Goal: Use online tool/utility: Utilize a website feature to perform a specific function

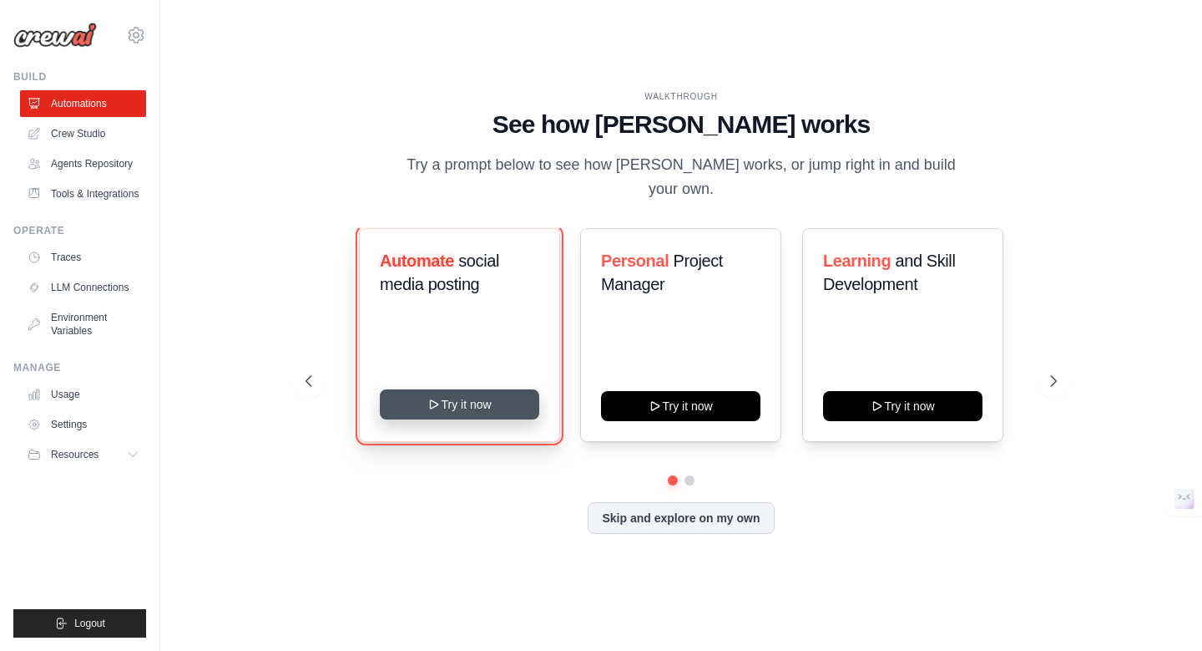
click at [474, 389] on button "Try it now" at bounding box center [459, 404] width 159 height 30
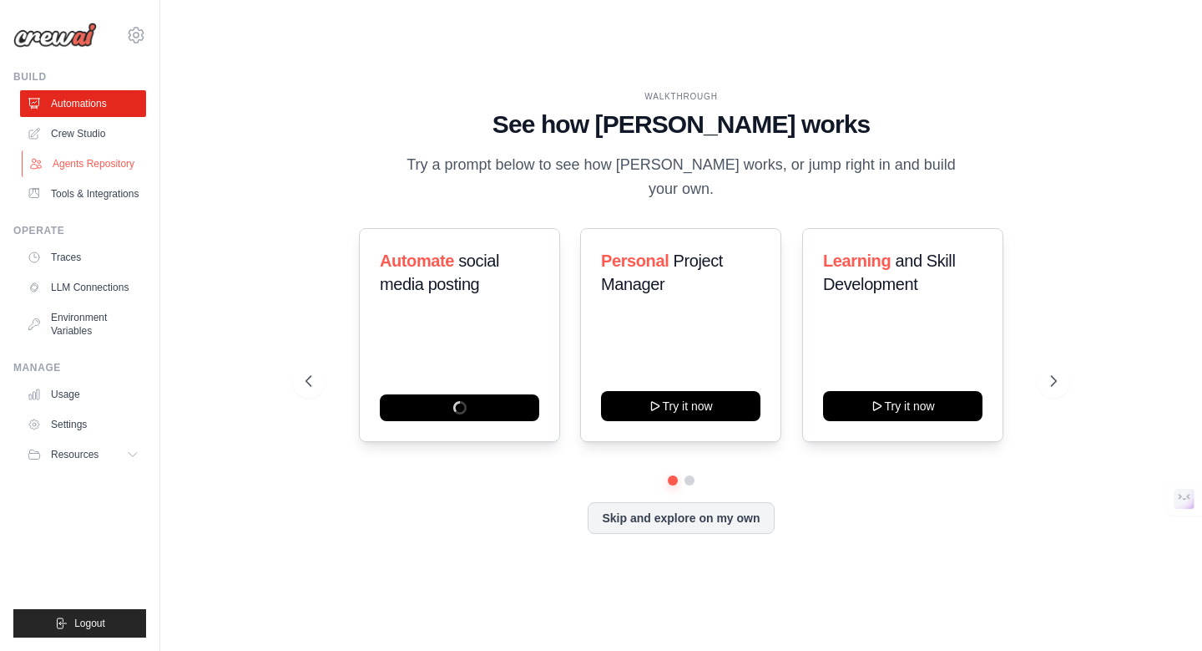
click at [109, 169] on link "Agents Repository" at bounding box center [85, 163] width 126 height 27
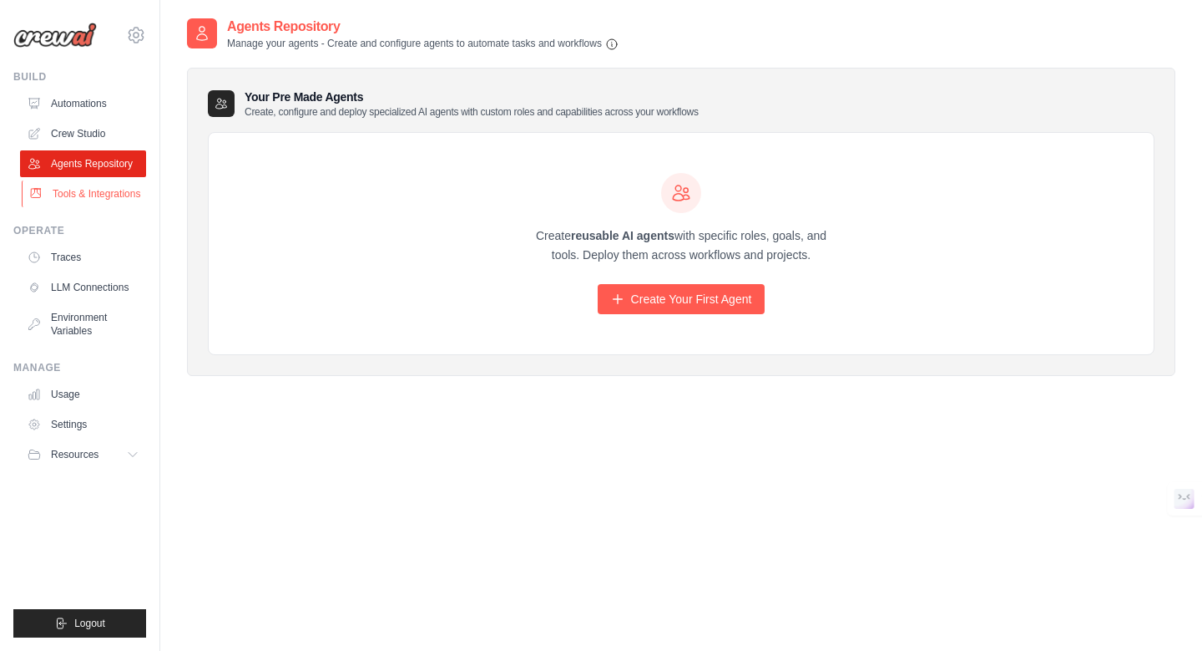
click at [117, 197] on link "Tools & Integrations" at bounding box center [85, 193] width 126 height 27
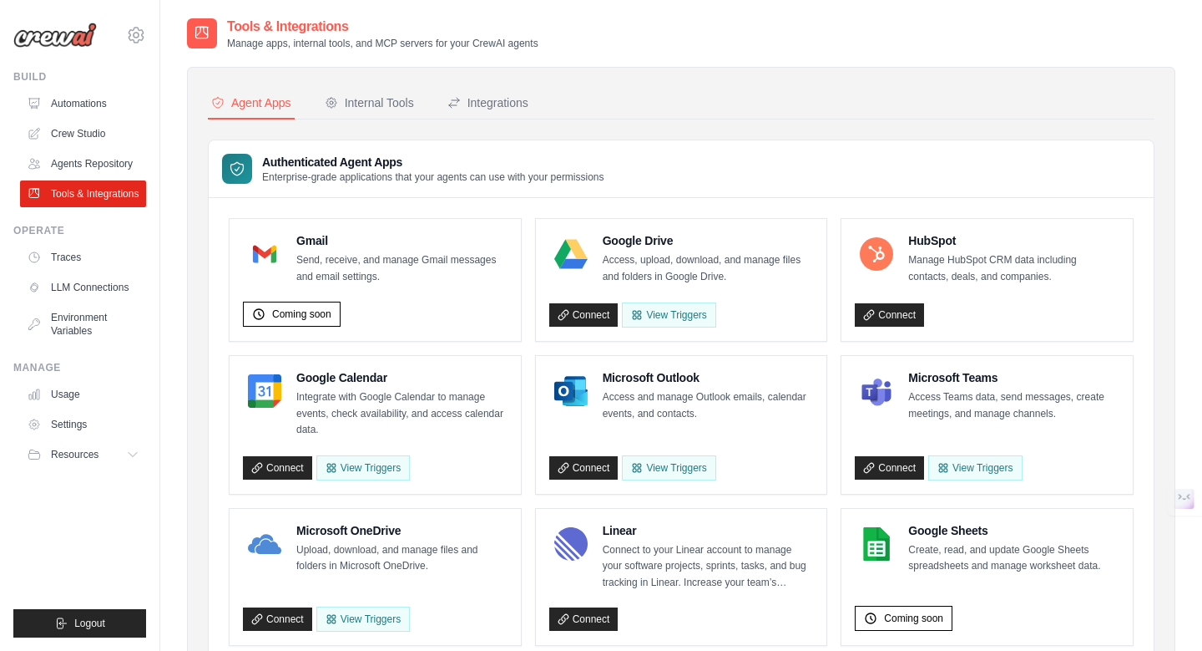
scroll to position [10, 0]
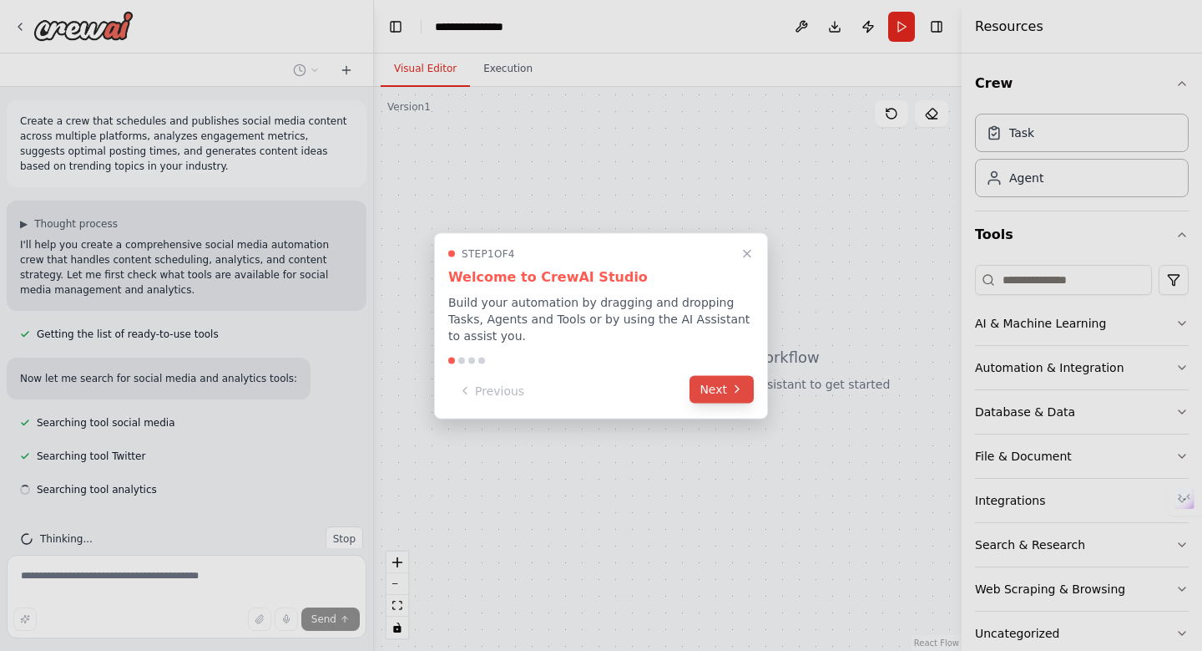
scroll to position [29, 0]
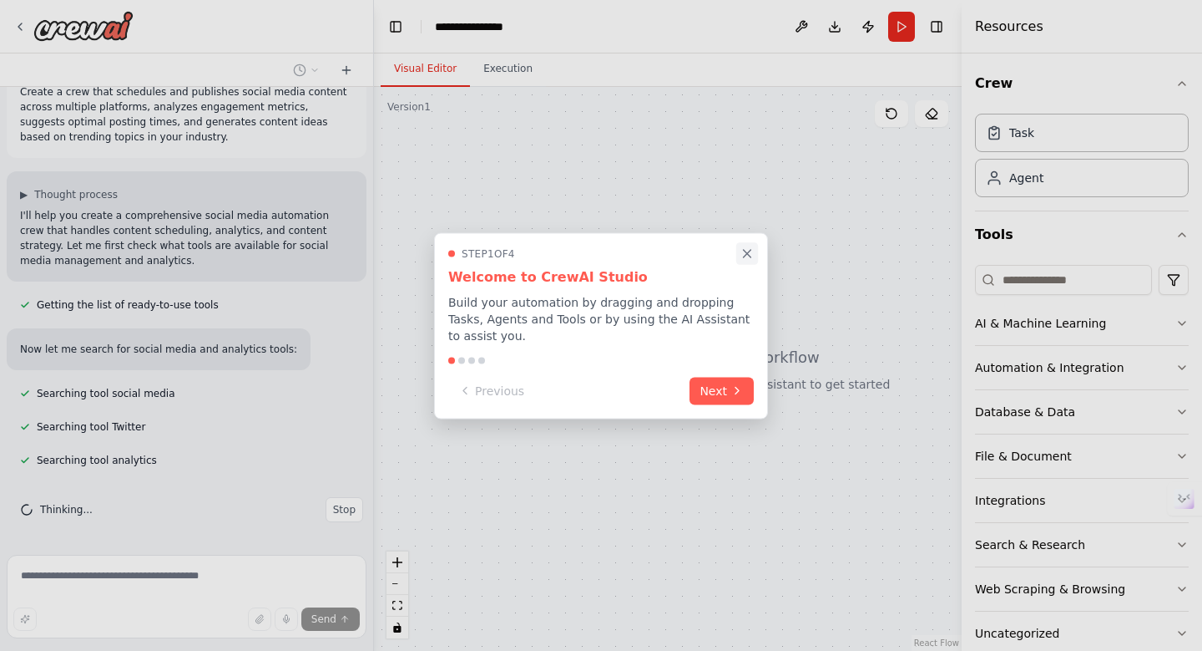
click at [744, 252] on icon "Close walkthrough" at bounding box center [747, 253] width 15 height 15
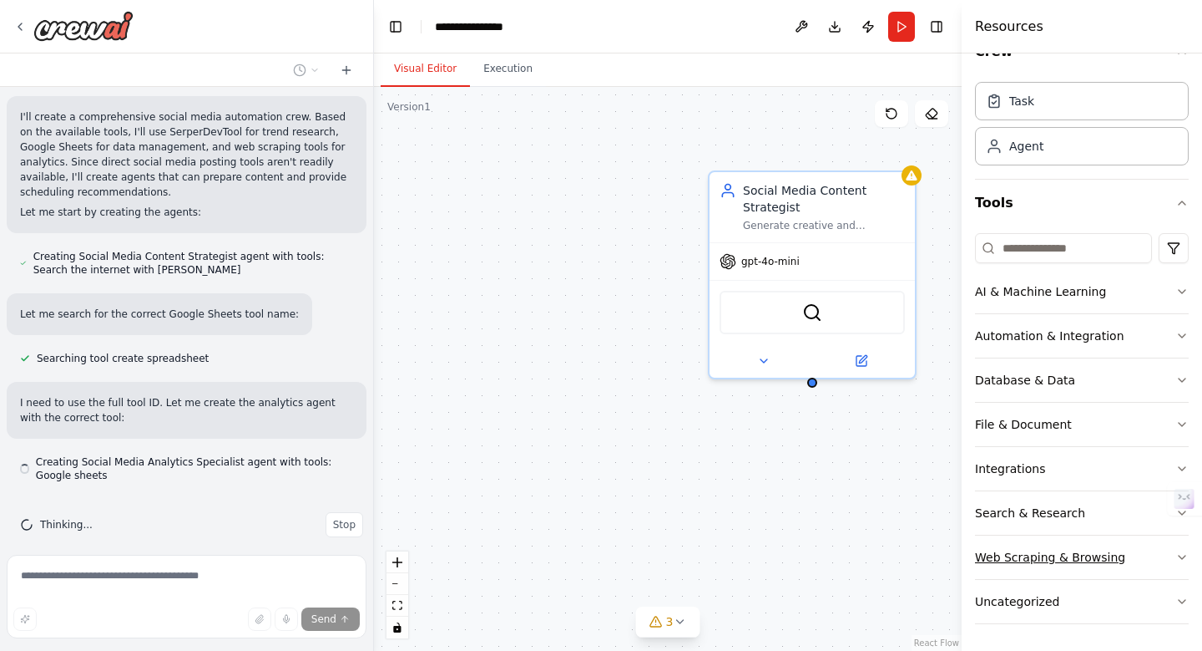
scroll to position [731, 0]
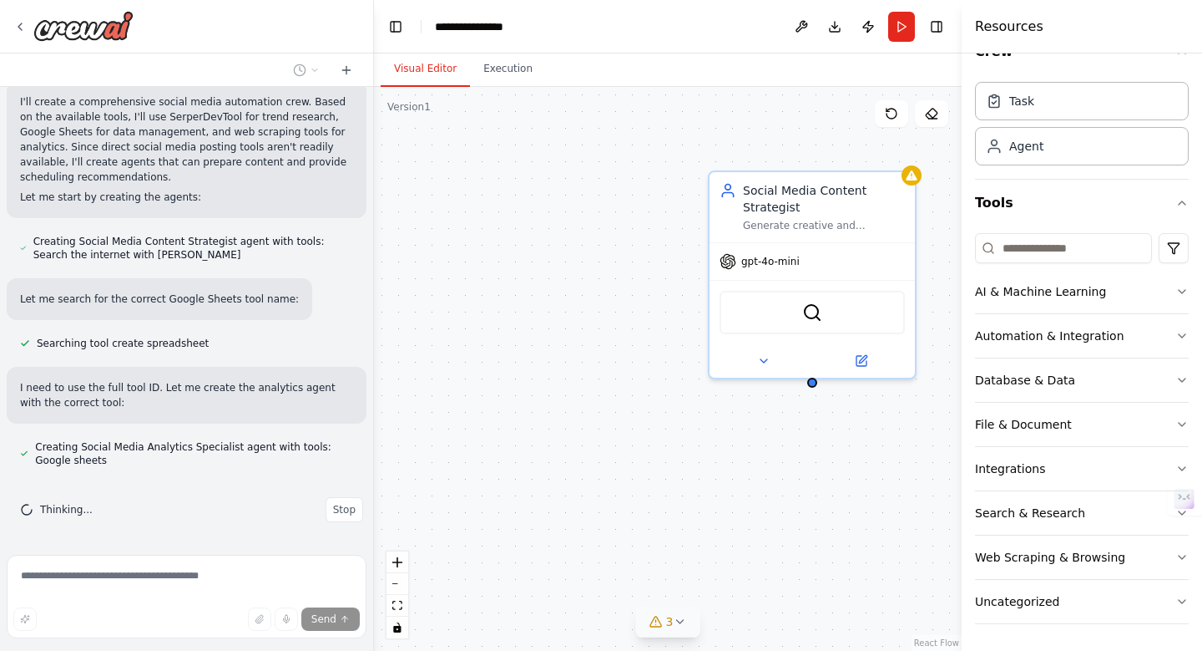
click at [679, 627] on icon at bounding box center [679, 621] width 13 height 13
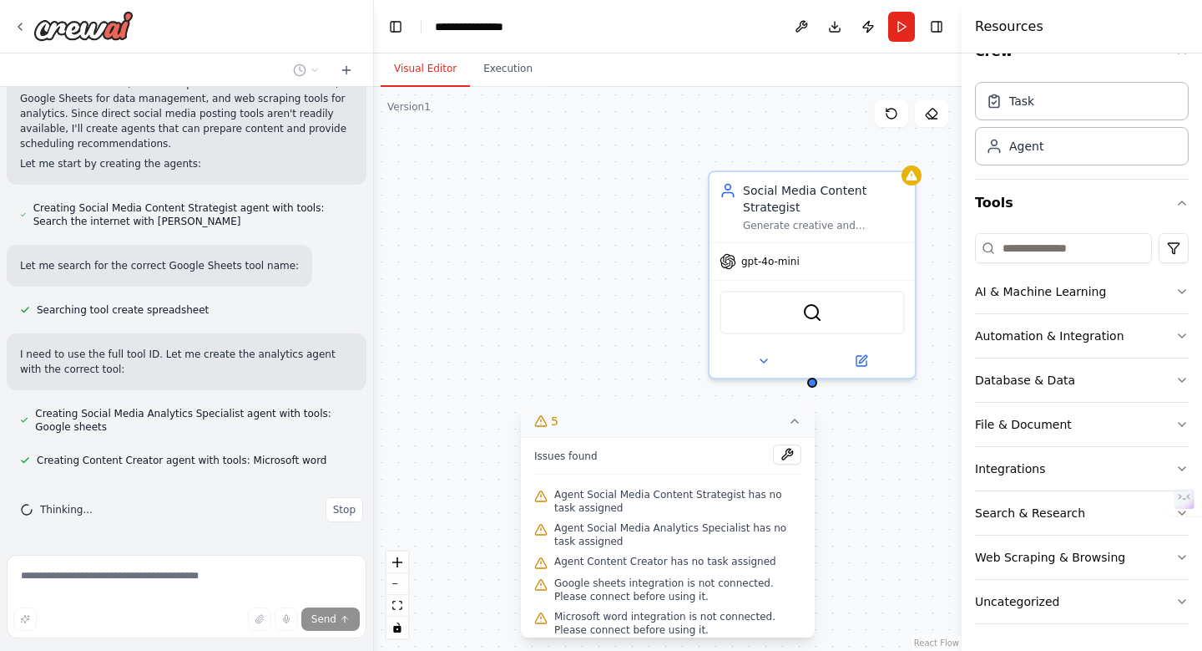
scroll to position [811, 0]
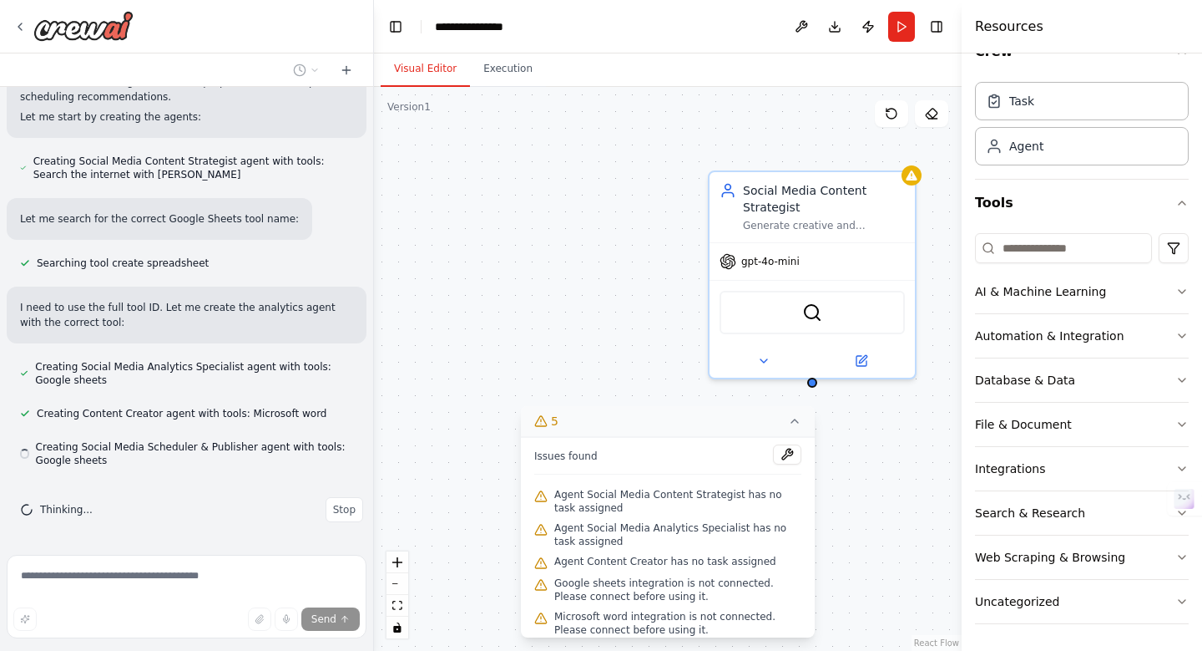
click at [797, 421] on icon at bounding box center [795, 420] width 7 height 3
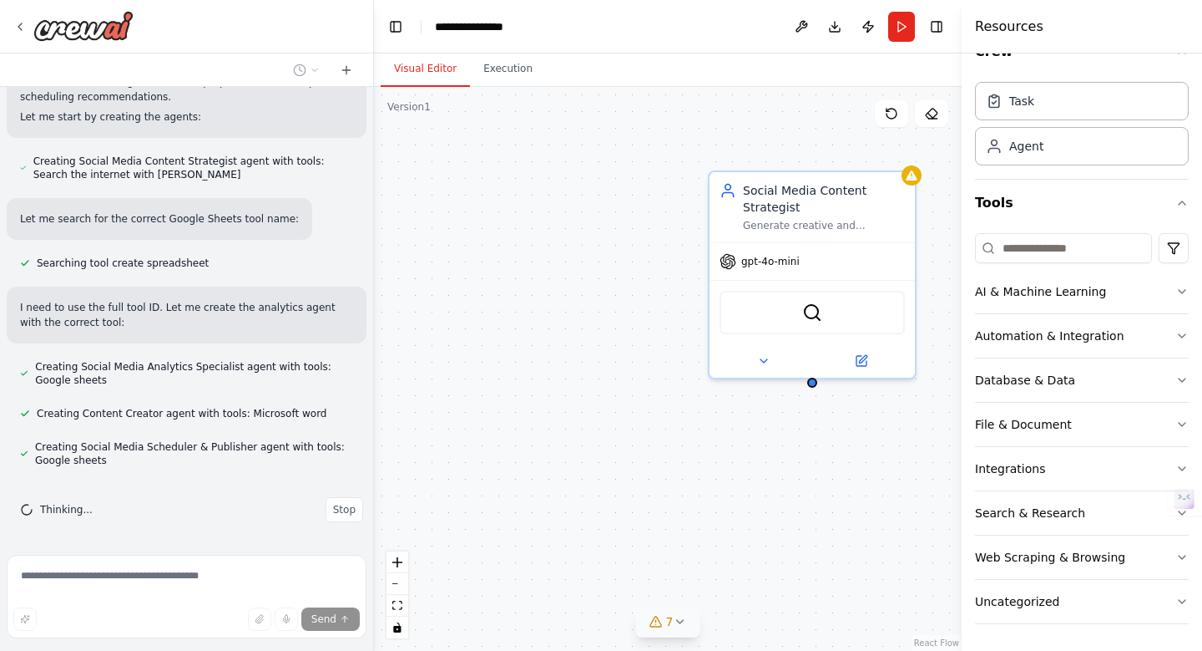
scroll to position [899, 0]
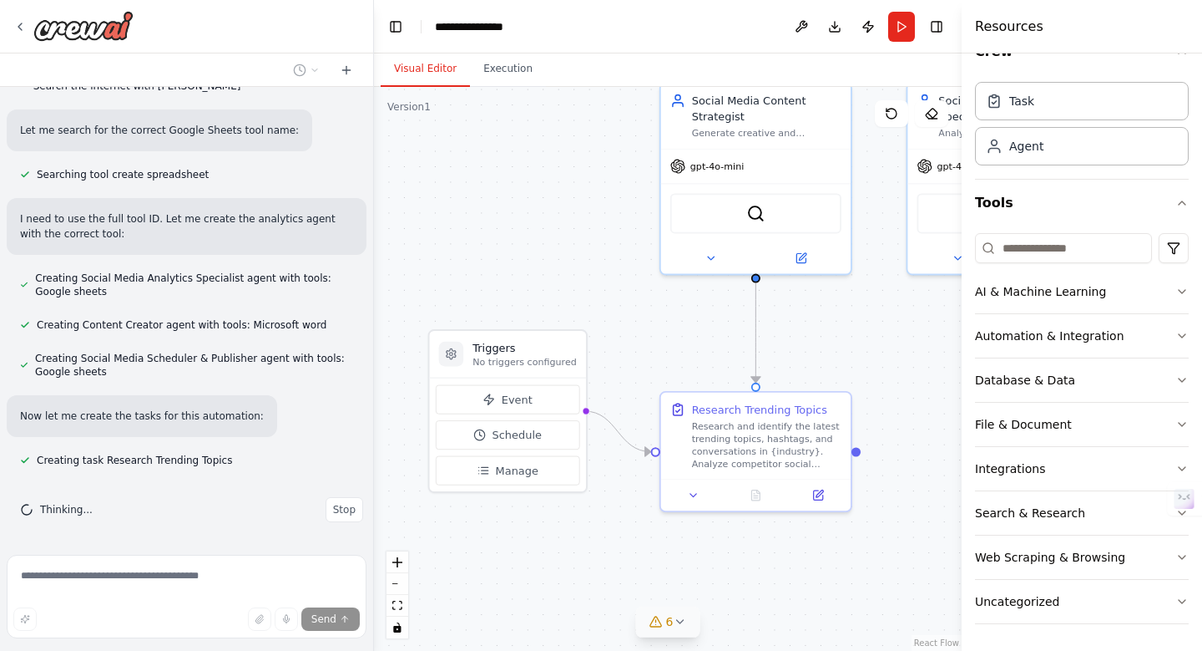
drag, startPoint x: 619, startPoint y: 357, endPoint x: 570, endPoint y: 251, distance: 115.8
click at [570, 251] on div ".deletable-edge-delete-btn { width: 20px; height: 20px; border: 0px solid #ffff…" at bounding box center [668, 369] width 588 height 564
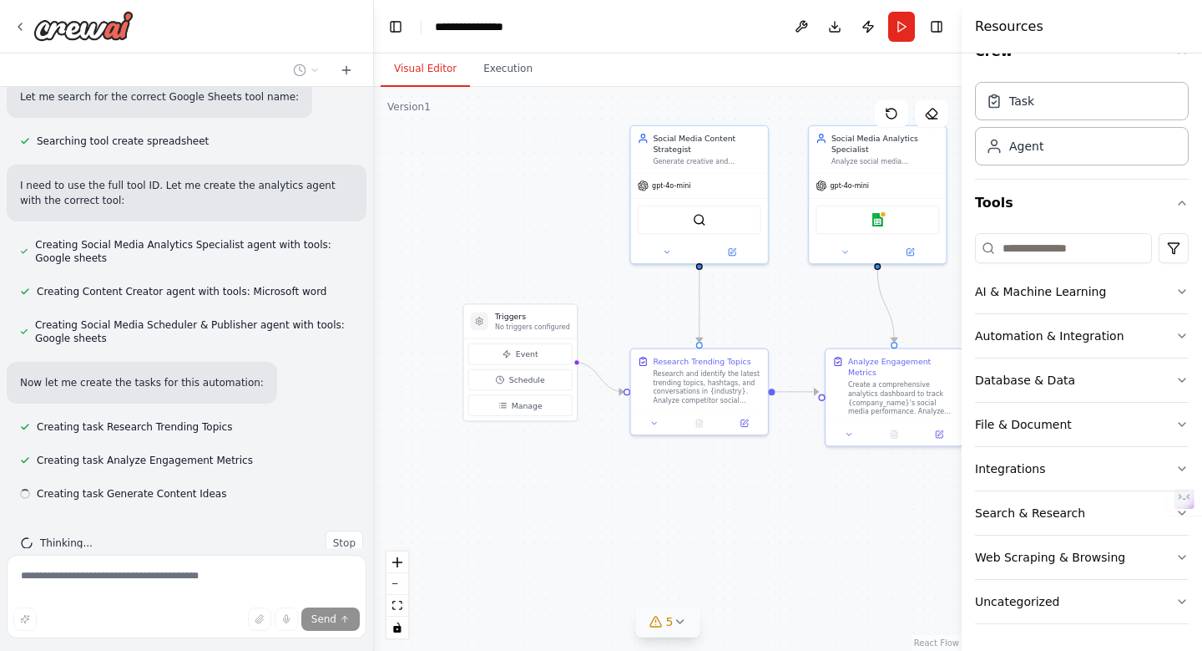
scroll to position [966, 0]
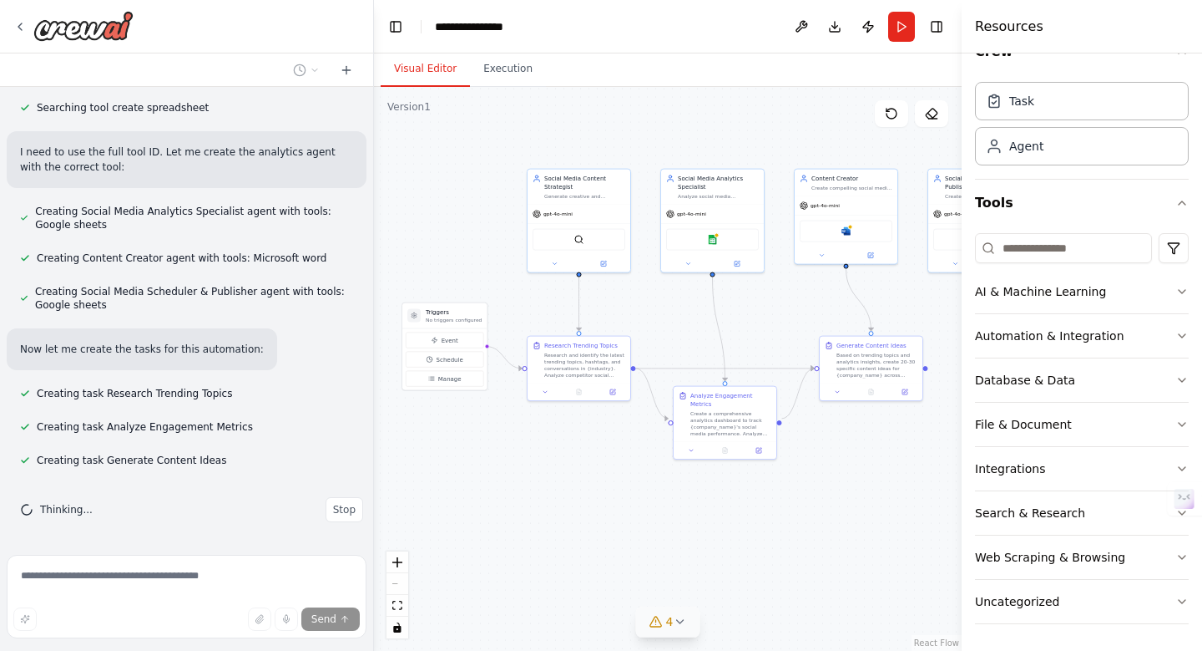
drag, startPoint x: 764, startPoint y: 504, endPoint x: 657, endPoint y: 501, distance: 106.9
click at [657, 501] on div ".deletable-edge-delete-btn { width: 20px; height: 20px; border: 0px solid #ffff…" at bounding box center [668, 369] width 588 height 564
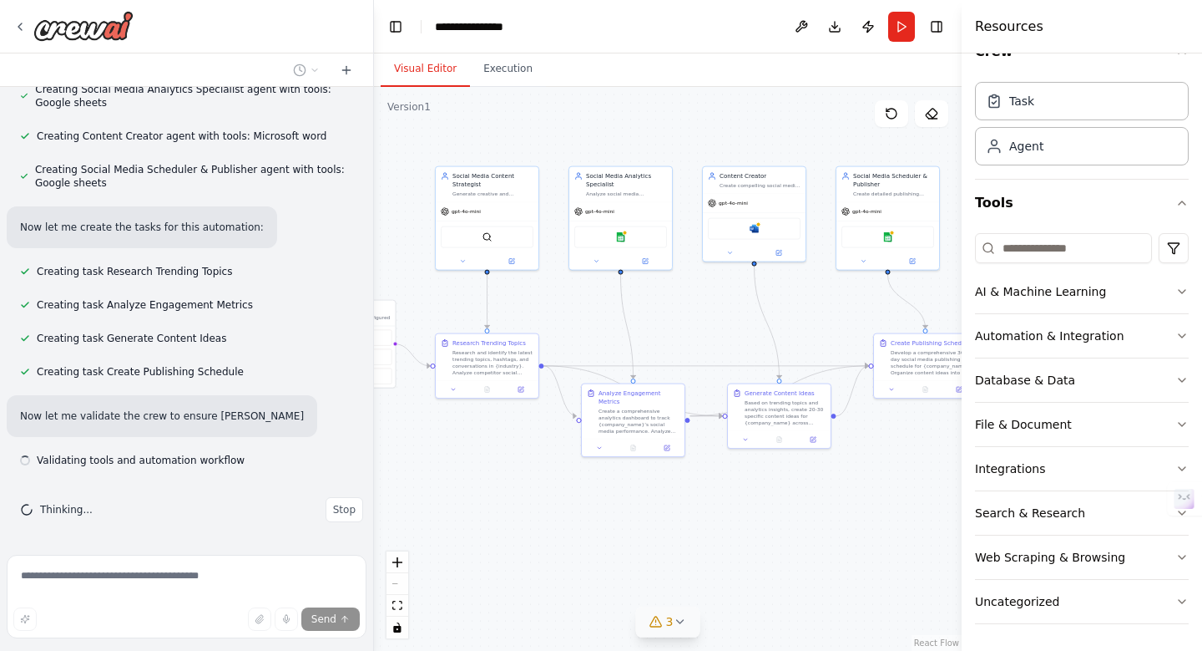
drag, startPoint x: 763, startPoint y: 505, endPoint x: 677, endPoint y: 504, distance: 86.0
click at [677, 504] on div ".deletable-edge-delete-btn { width: 20px; height: 20px; border: 0px solid #ffff…" at bounding box center [668, 369] width 588 height 564
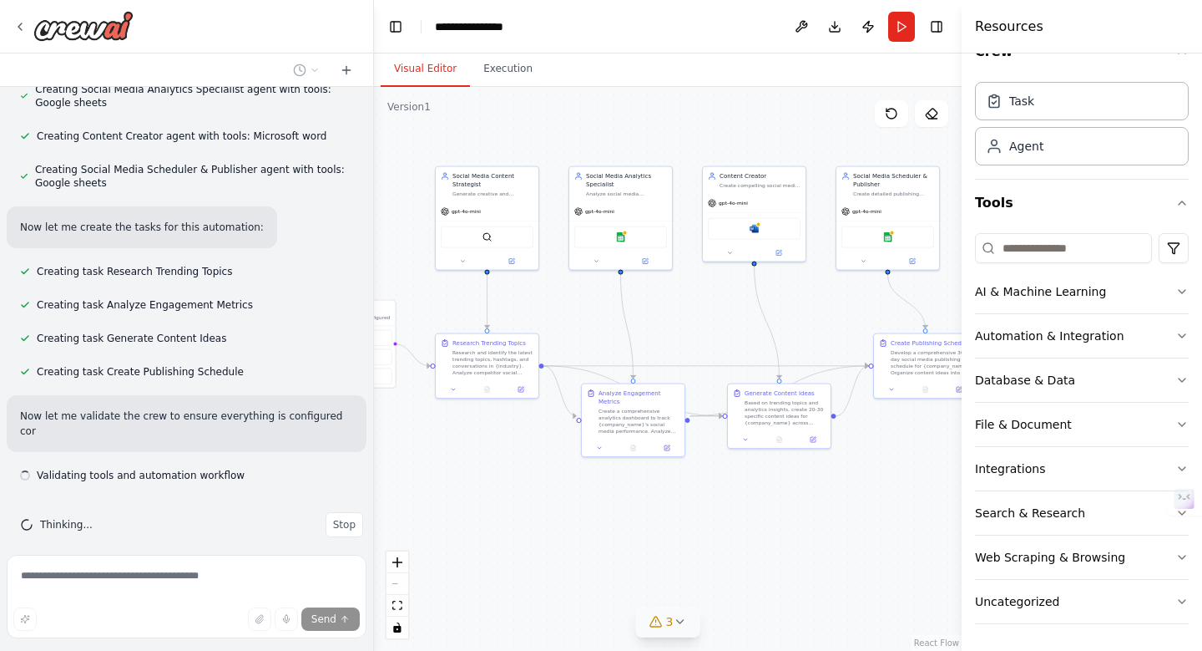
scroll to position [1103, 0]
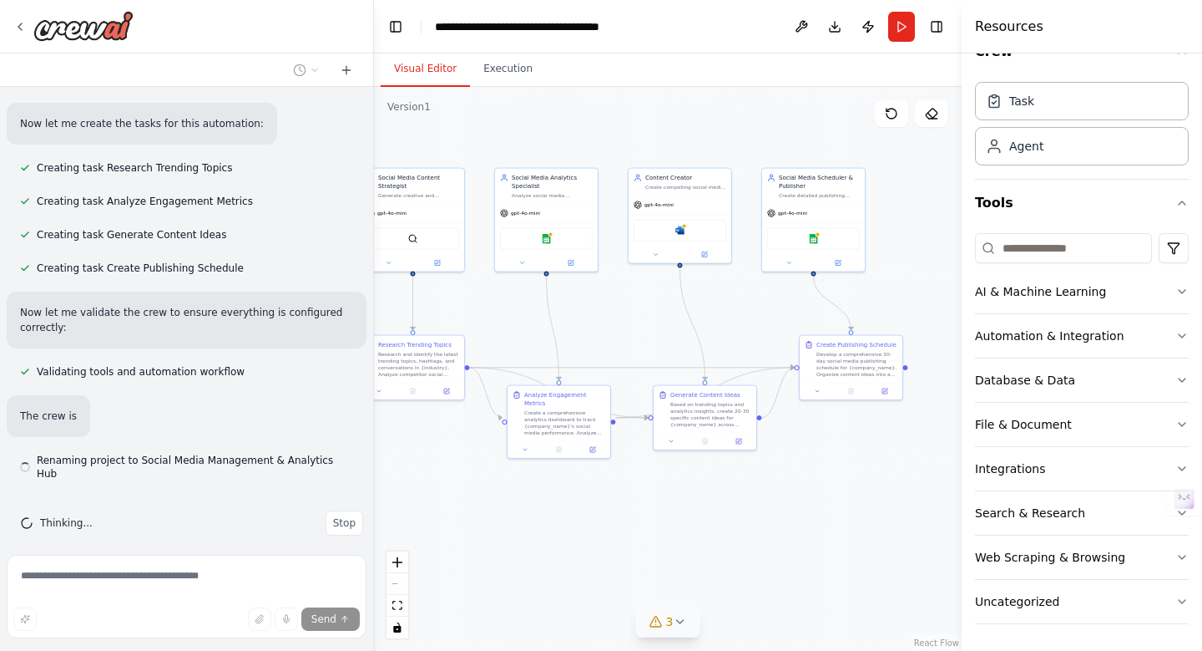
drag, startPoint x: 820, startPoint y: 496, endPoint x: 697, endPoint y: 491, distance: 122.9
click at [697, 491] on div ".deletable-edge-delete-btn { width: 20px; height: 20px; border: 0px solid #ffff…" at bounding box center [668, 369] width 588 height 564
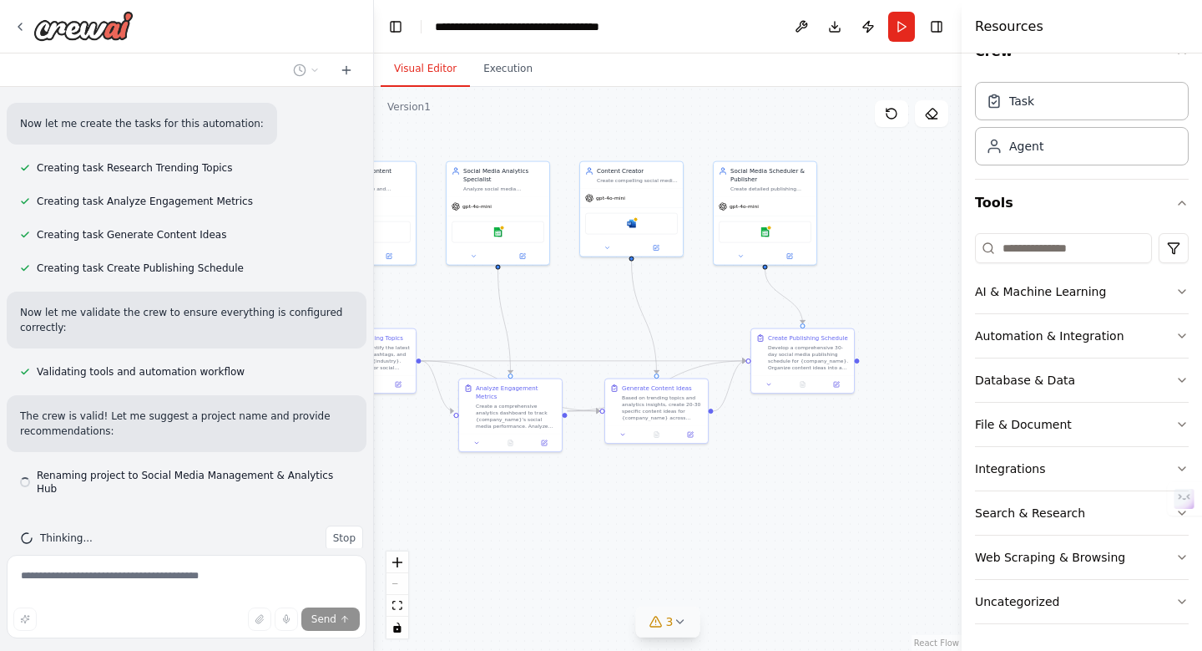
scroll to position [1207, 0]
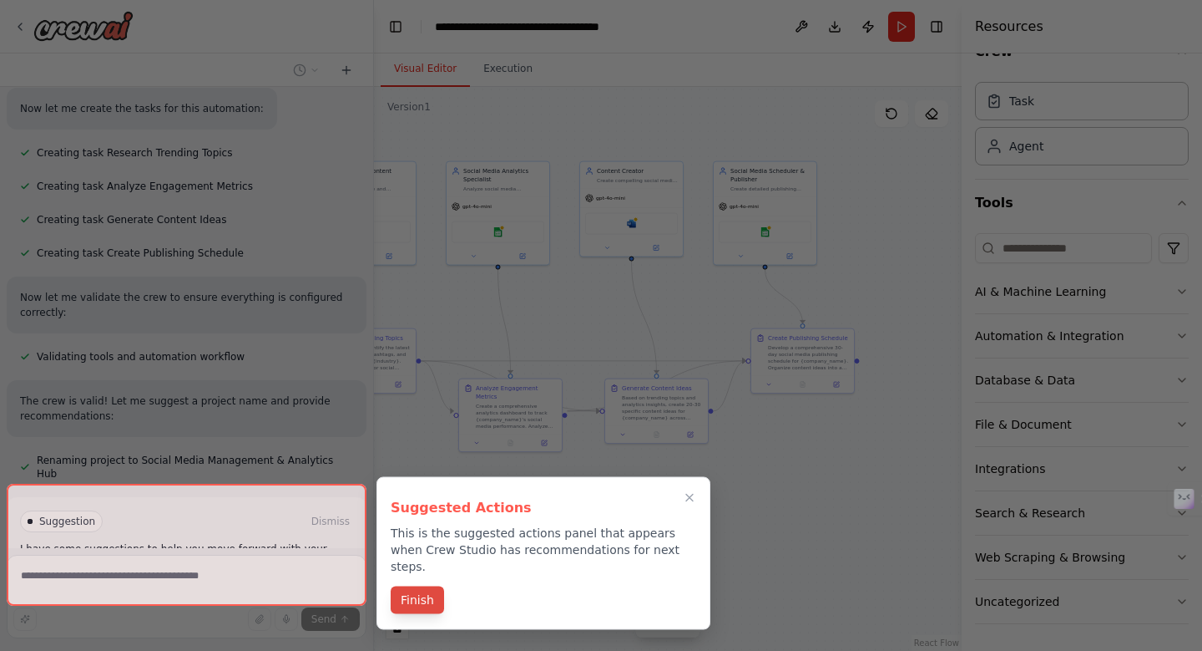
click at [409, 586] on button "Finish" at bounding box center [417, 600] width 53 height 28
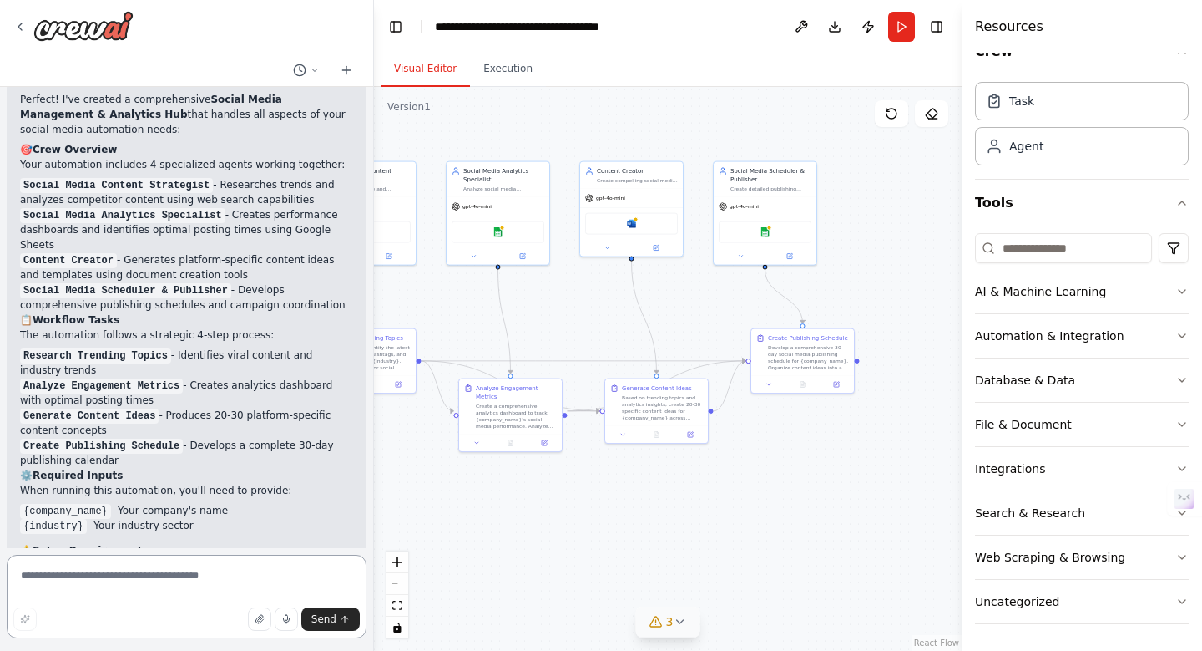
scroll to position [1923, 0]
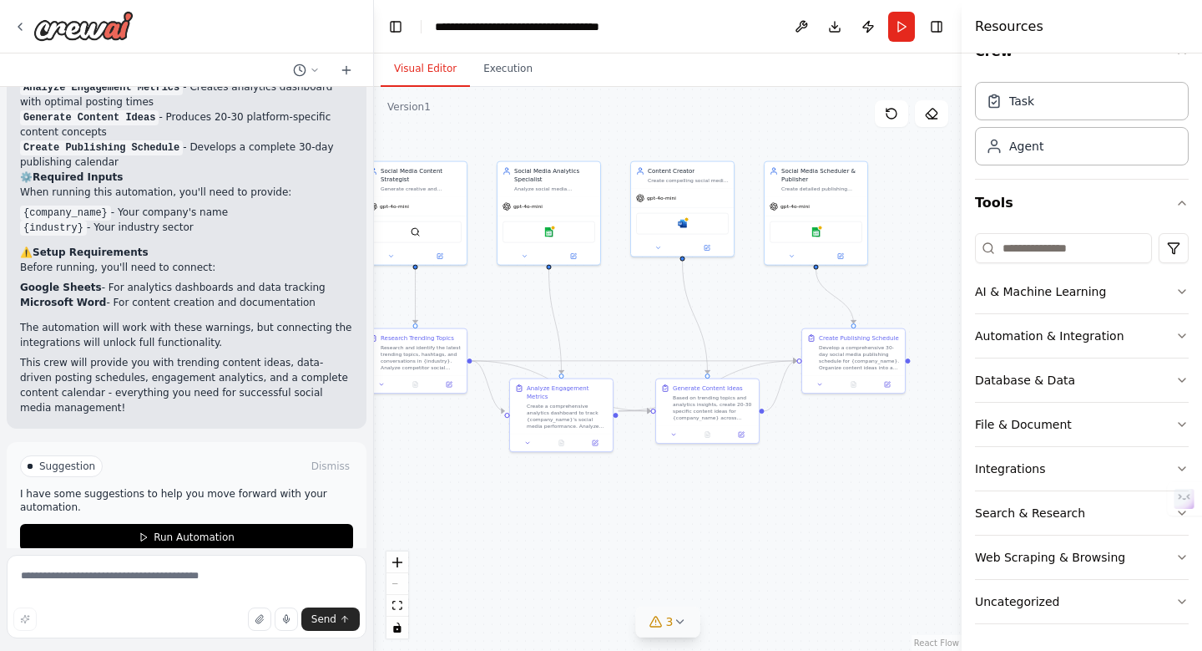
drag, startPoint x: 725, startPoint y: 489, endPoint x: 779, endPoint y: 489, distance: 54.3
click at [779, 489] on div ".deletable-edge-delete-btn { width: 20px; height: 20px; border: 0px solid #ffff…" at bounding box center [668, 369] width 588 height 564
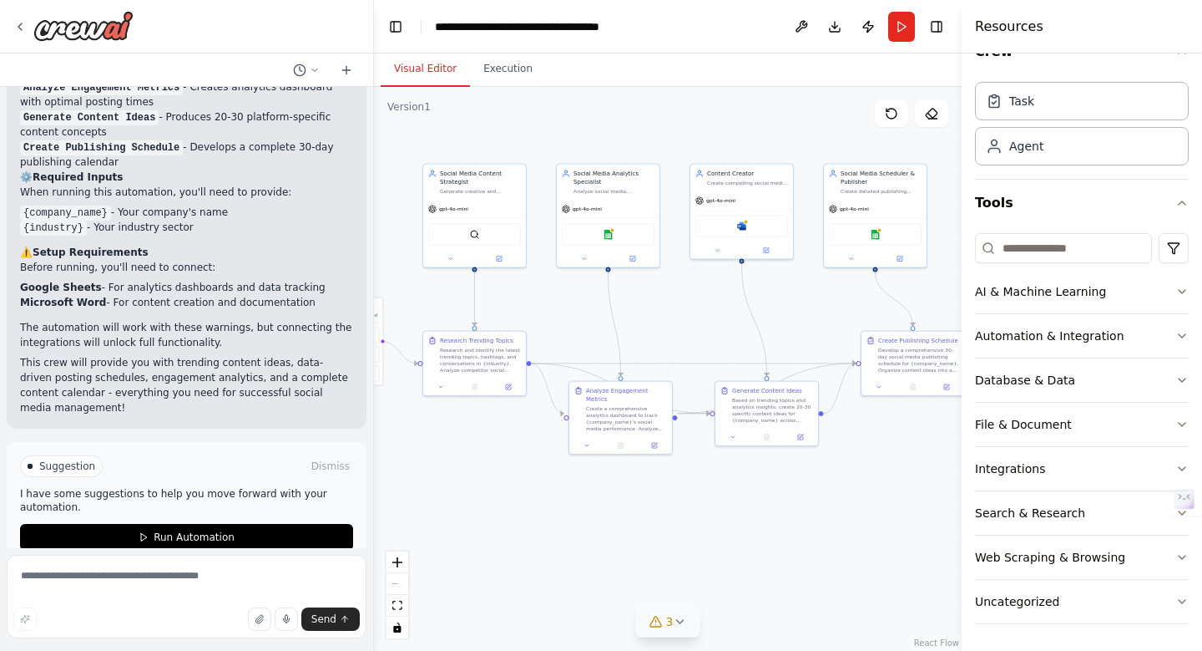
drag, startPoint x: 701, startPoint y: 488, endPoint x: 757, endPoint y: 490, distance: 56.0
click at [757, 490] on div ".deletable-edge-delete-btn { width: 20px; height: 20px; border: 0px solid #ffff…" at bounding box center [668, 369] width 588 height 564
click at [468, 207] on span "gpt-4o-mini" at bounding box center [453, 207] width 29 height 7
click at [468, 208] on div "gpt-4o-mini" at bounding box center [474, 207] width 103 height 18
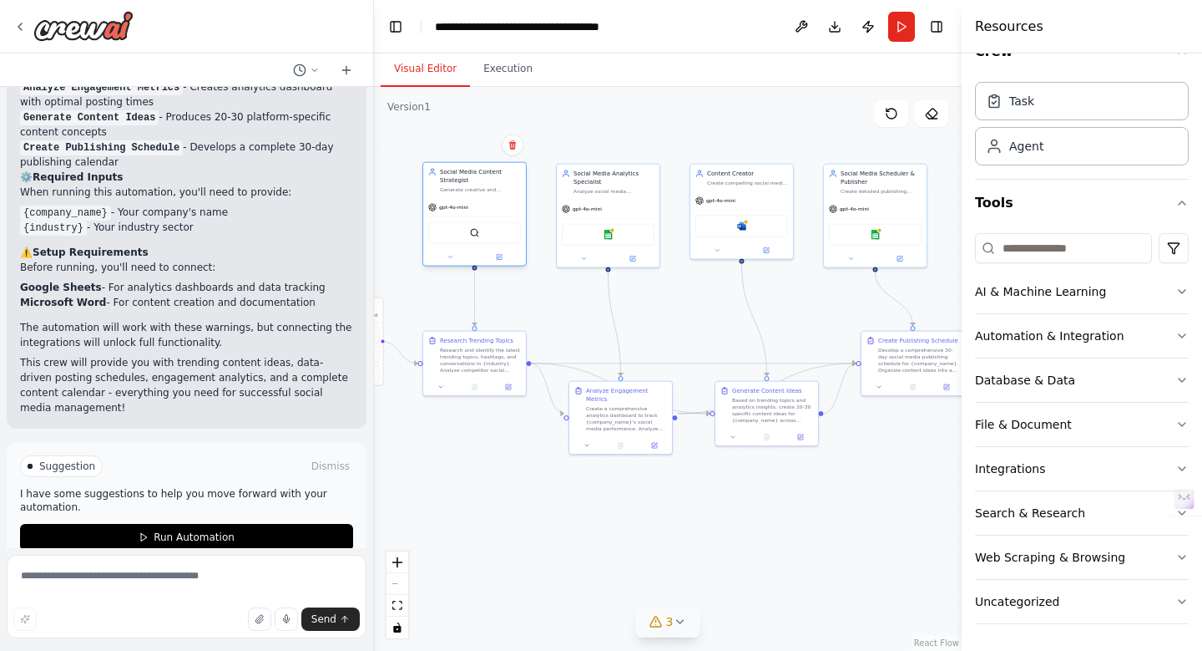
click at [476, 210] on div "gpt-4o-mini" at bounding box center [474, 207] width 103 height 18
click at [500, 258] on icon at bounding box center [499, 257] width 5 height 5
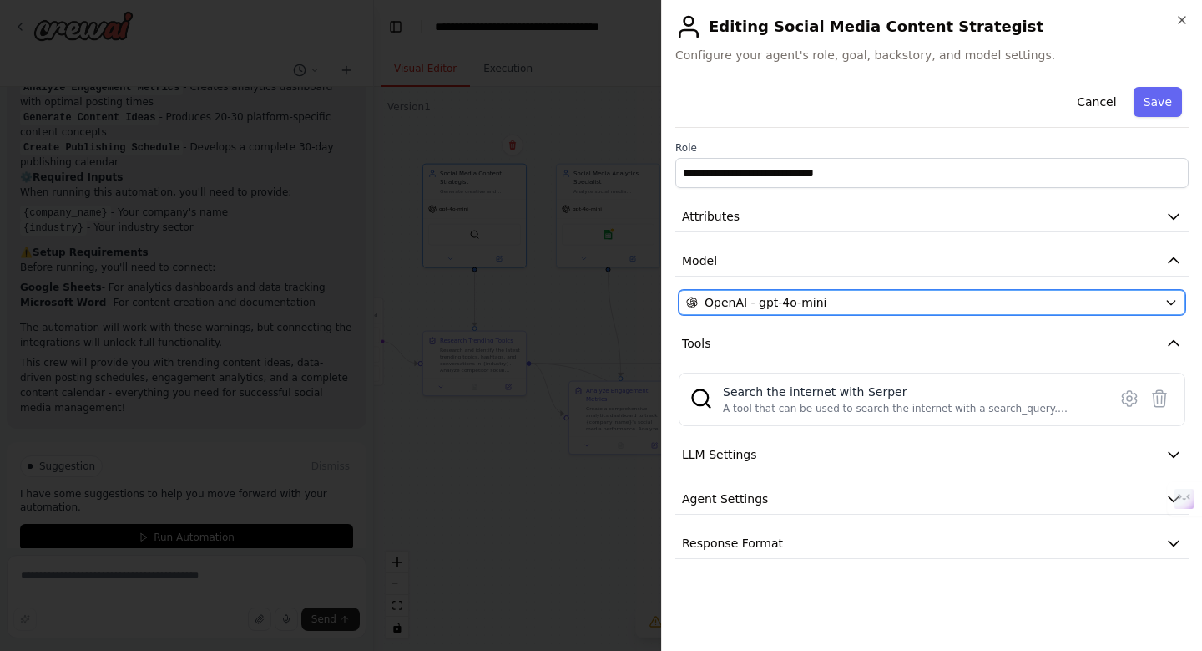
click at [797, 302] on span "OpenAI - gpt-4o-mini" at bounding box center [766, 302] width 122 height 17
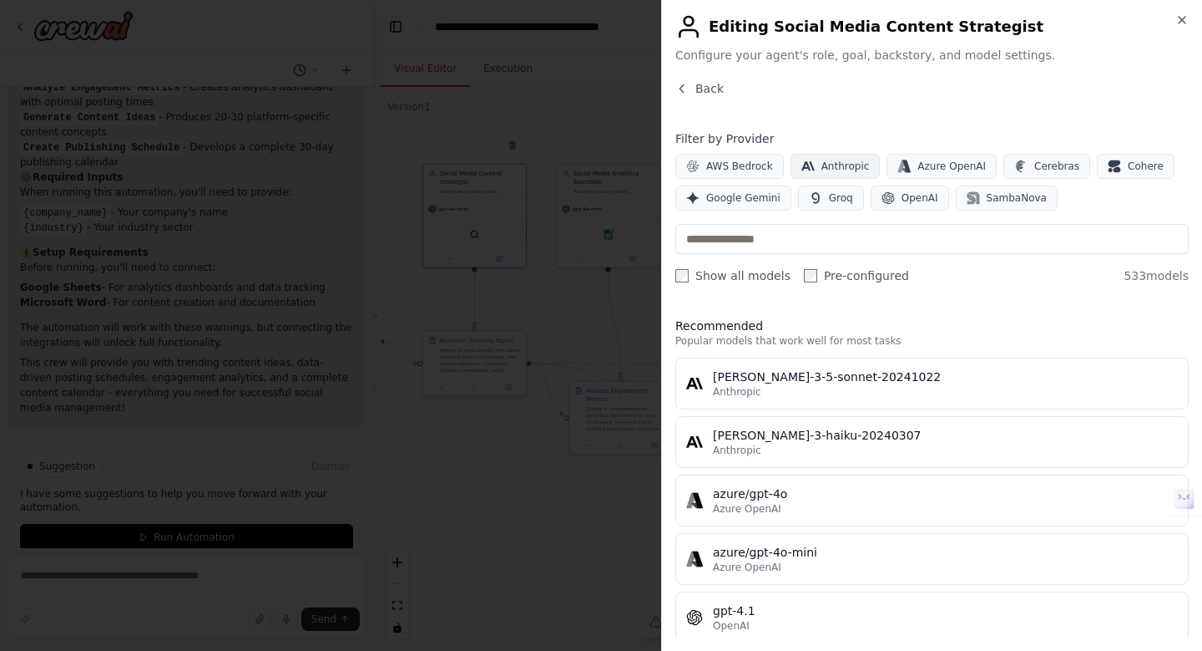
click at [830, 165] on span "Anthropic" at bounding box center [846, 165] width 48 height 13
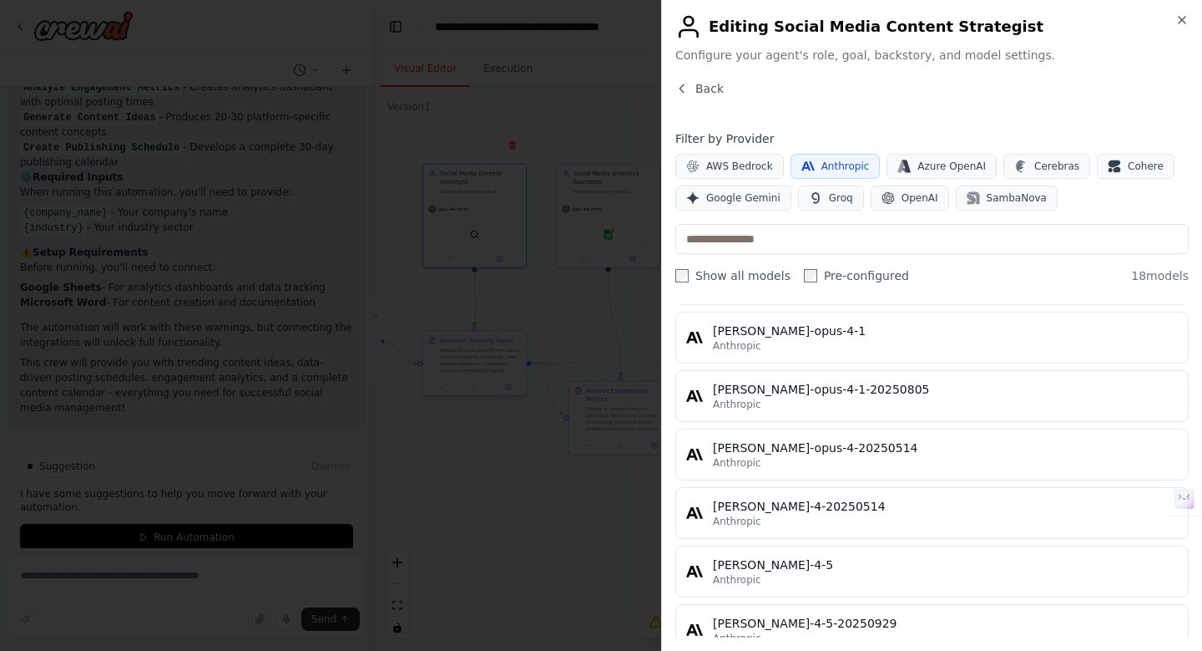
scroll to position [833, 0]
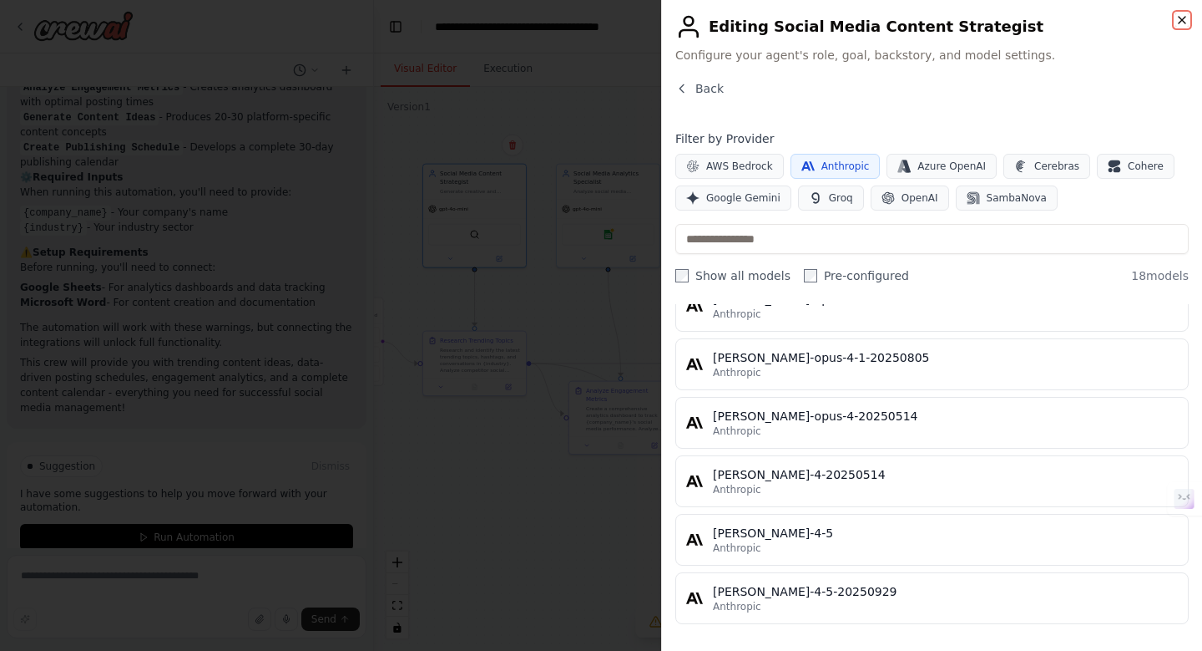
click at [1180, 19] on icon "button" at bounding box center [1182, 19] width 13 height 13
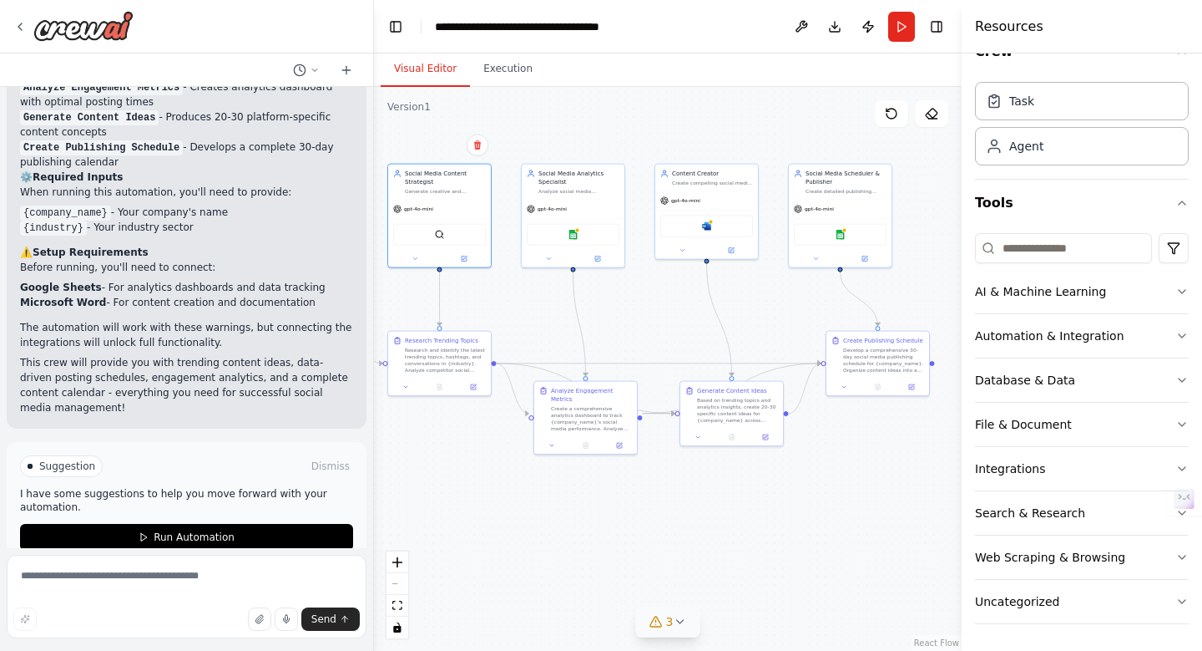
drag, startPoint x: 784, startPoint y: 303, endPoint x: 750, endPoint y: 303, distance: 34.2
click at [750, 303] on div ".deletable-edge-delete-btn { width: 20px; height: 20px; border: 0px solid #ffff…" at bounding box center [668, 369] width 588 height 564
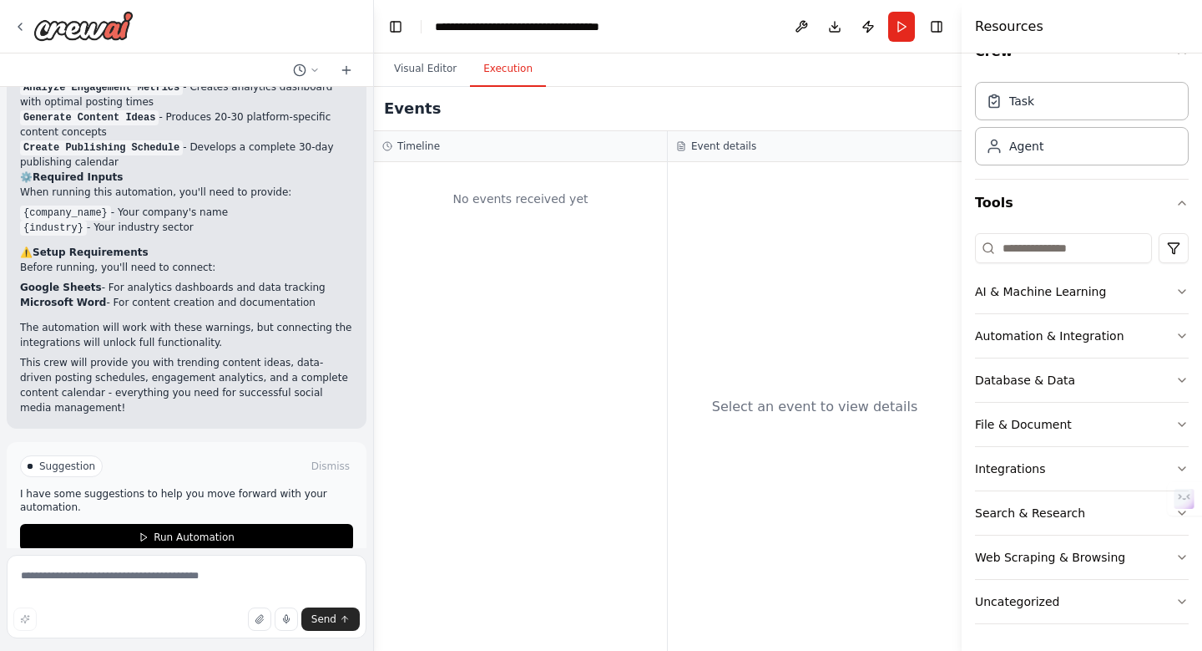
click at [518, 78] on button "Execution" at bounding box center [508, 69] width 76 height 35
click at [433, 69] on button "Visual Editor" at bounding box center [425, 69] width 89 height 35
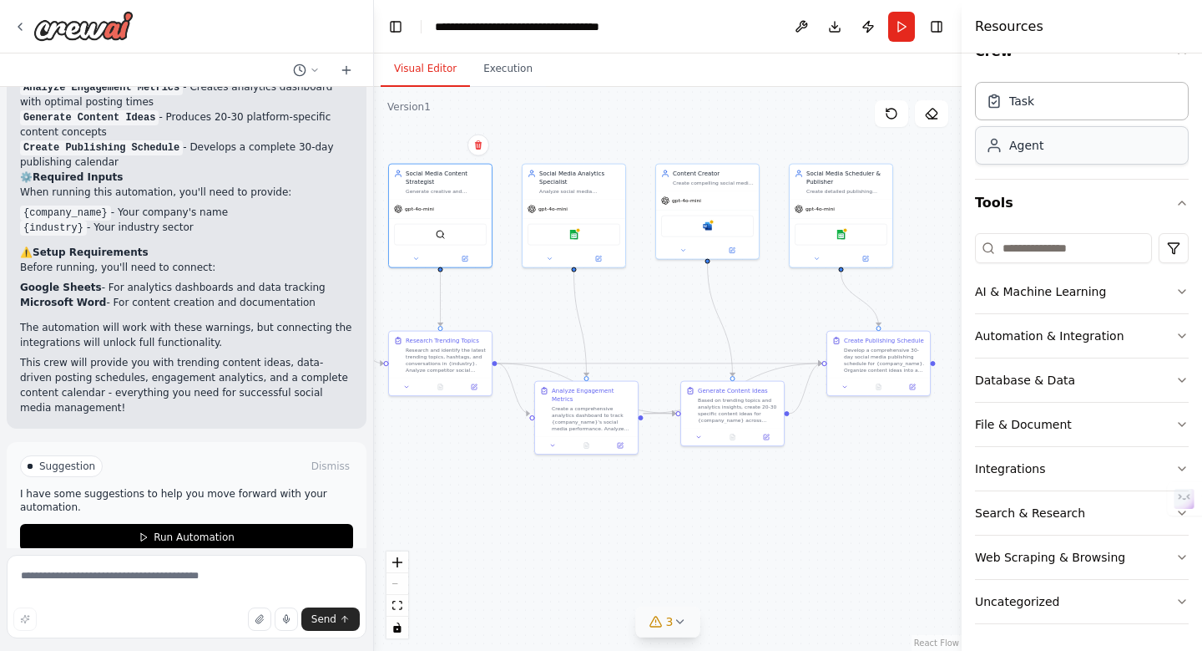
click at [1055, 153] on div "Agent" at bounding box center [1082, 145] width 214 height 38
click at [1181, 291] on icon "button" at bounding box center [1182, 291] width 7 height 3
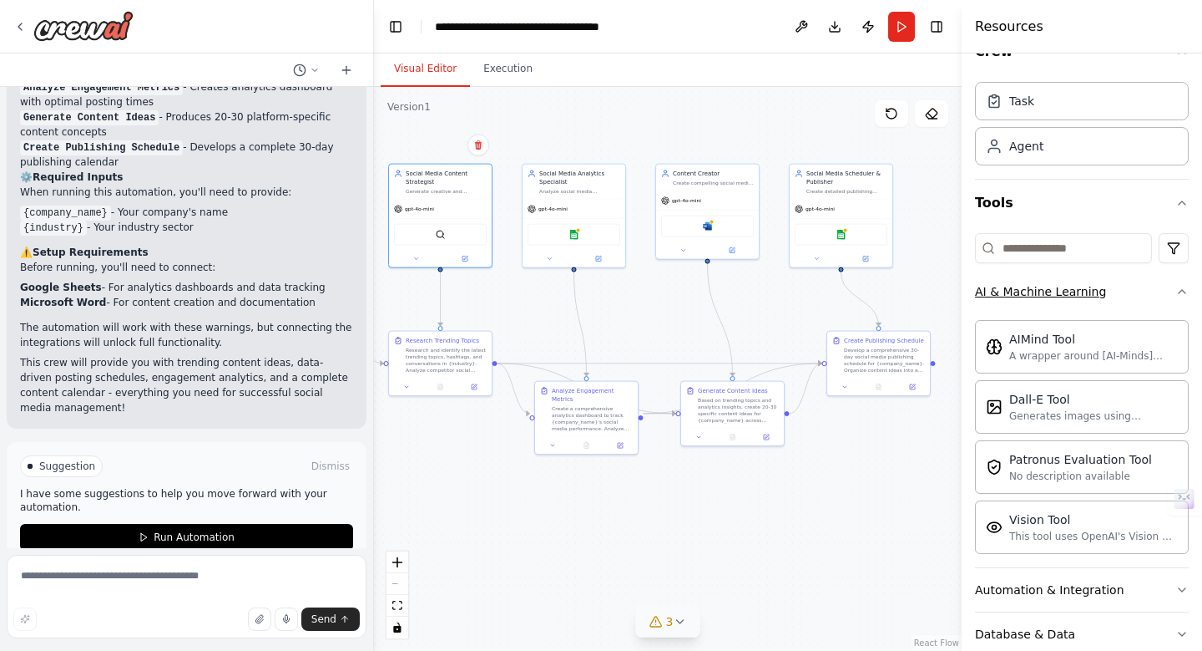
click at [1181, 291] on icon "button" at bounding box center [1182, 291] width 7 height 3
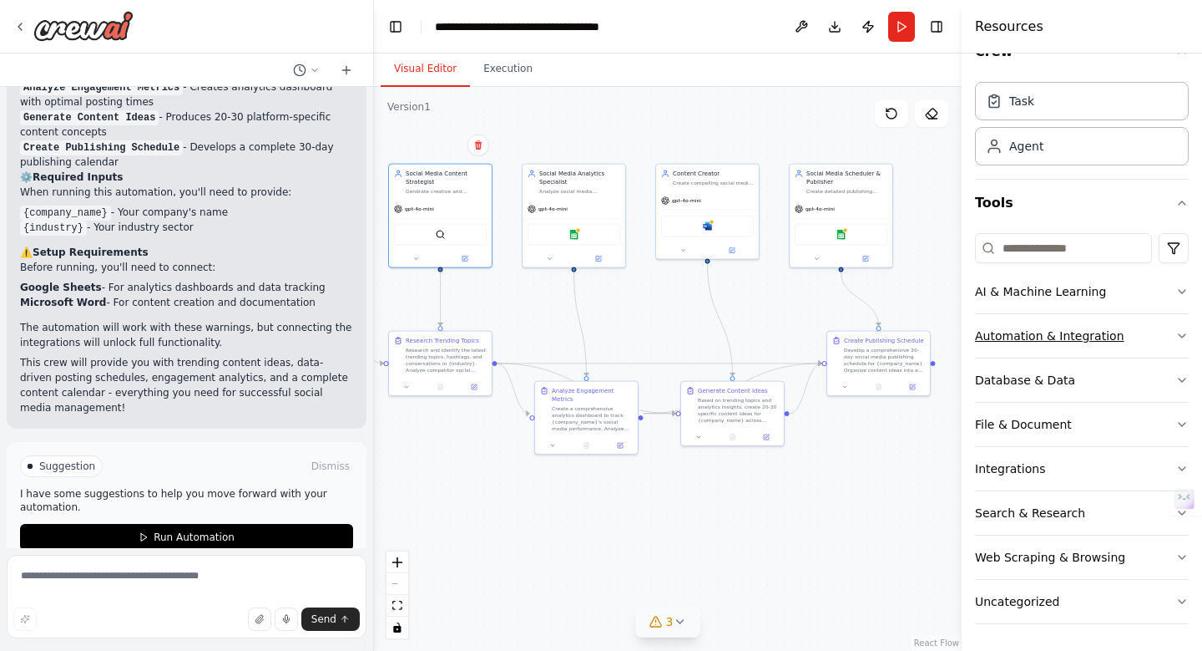
click at [1152, 336] on button "Automation & Integration" at bounding box center [1082, 335] width 214 height 43
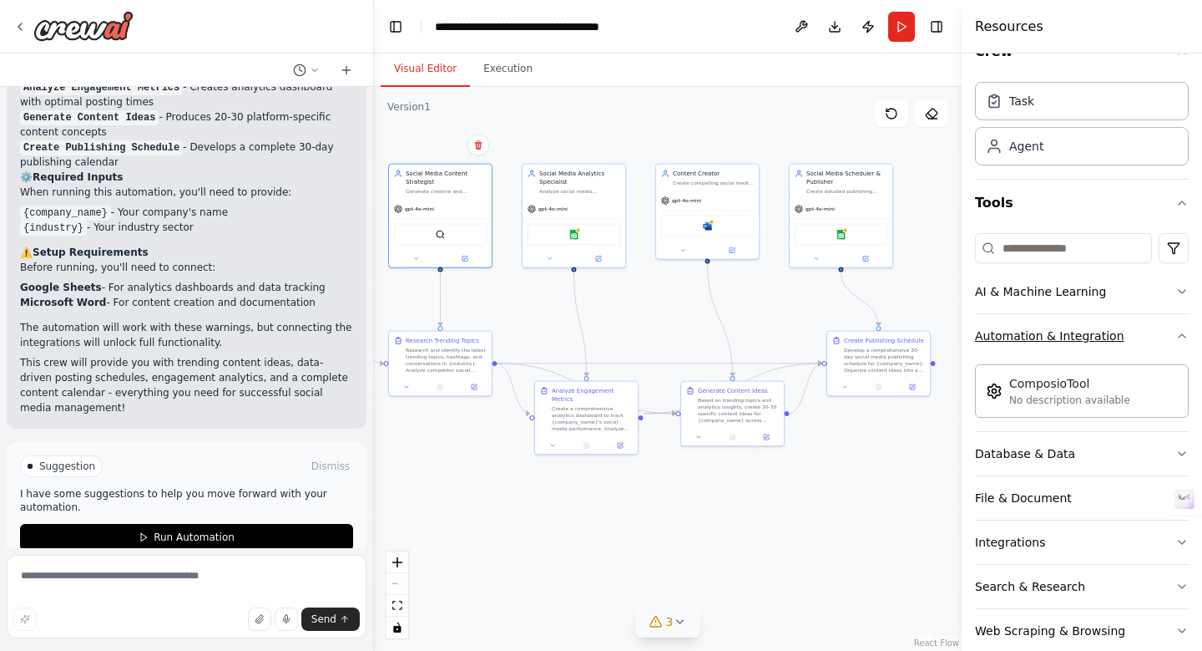
click at [1152, 336] on button "Automation & Integration" at bounding box center [1082, 335] width 214 height 43
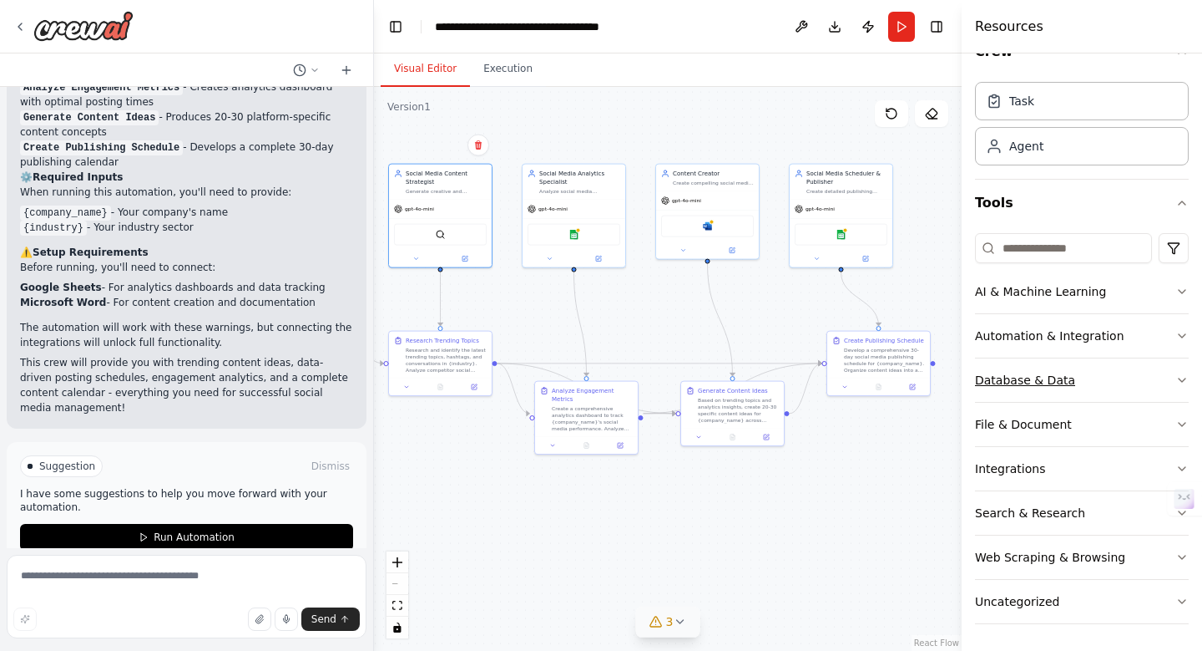
click at [1139, 375] on button "Database & Data" at bounding box center [1082, 379] width 214 height 43
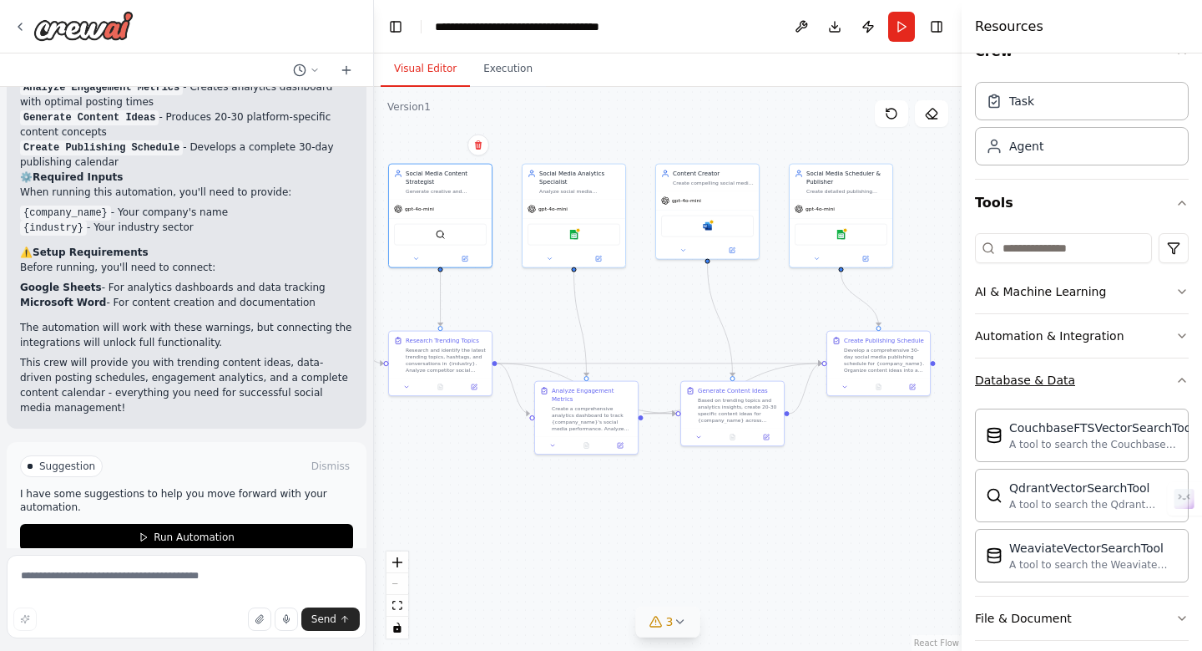
click at [1139, 375] on button "Database & Data" at bounding box center [1082, 379] width 214 height 43
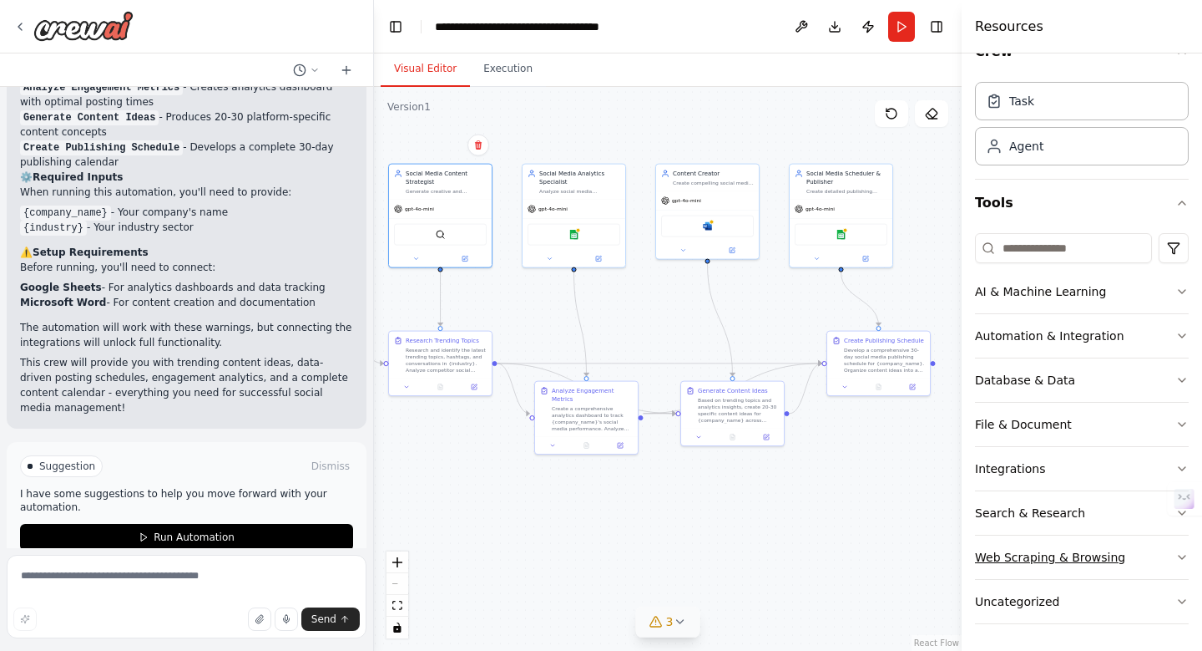
click at [1137, 553] on button "Web Scraping & Browsing" at bounding box center [1082, 556] width 214 height 43
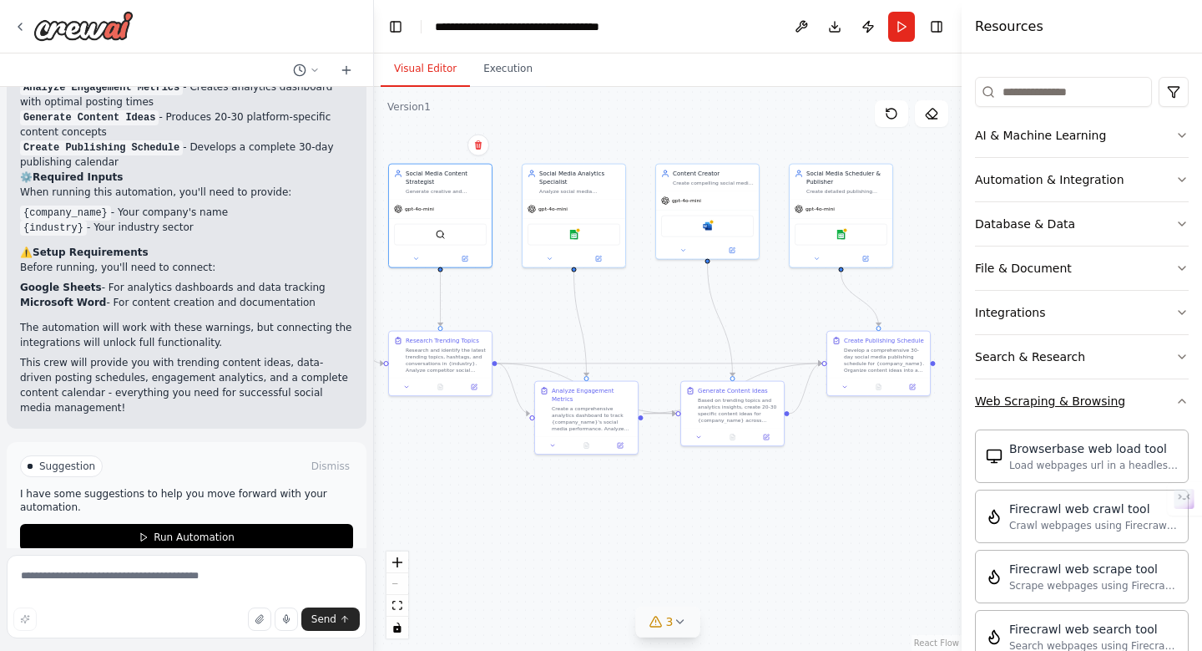
scroll to position [0, 0]
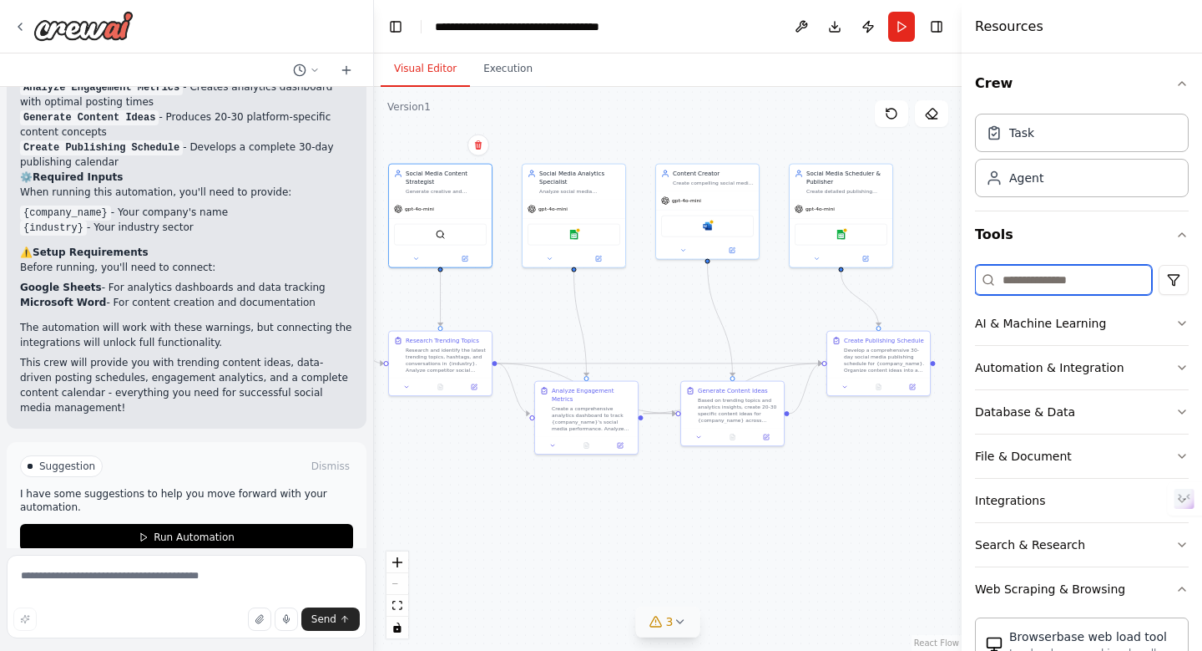
click at [1096, 285] on input at bounding box center [1063, 280] width 177 height 30
click at [1153, 343] on button "AI & Machine Learning" at bounding box center [1082, 322] width 214 height 43
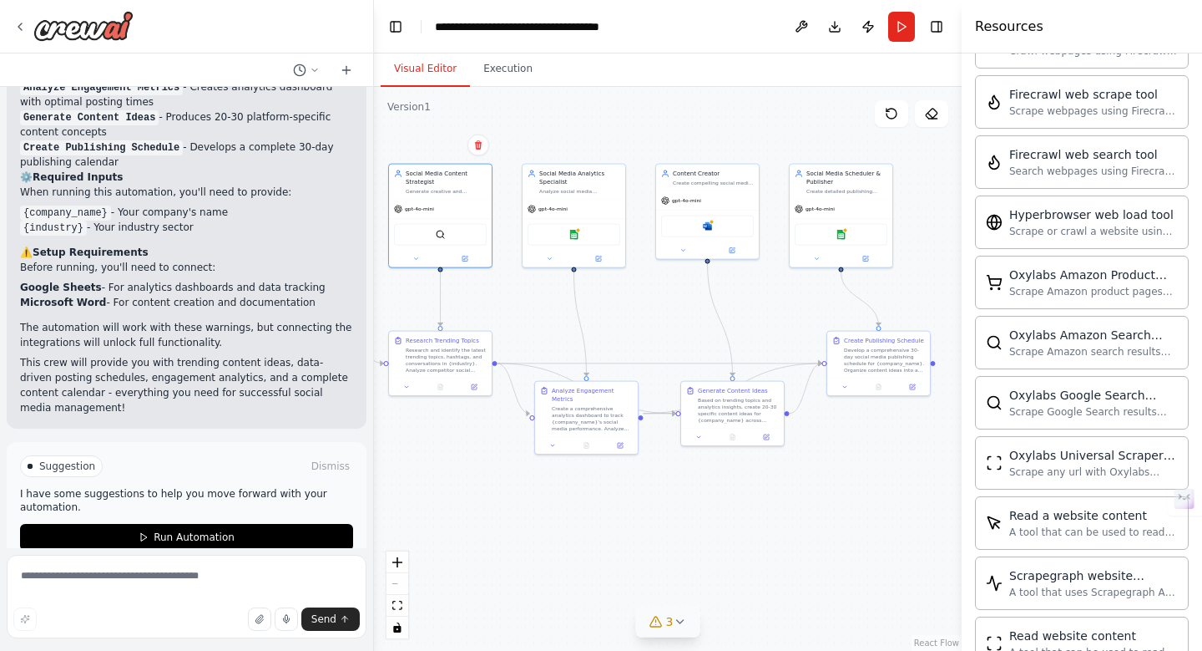
scroll to position [1201, 0]
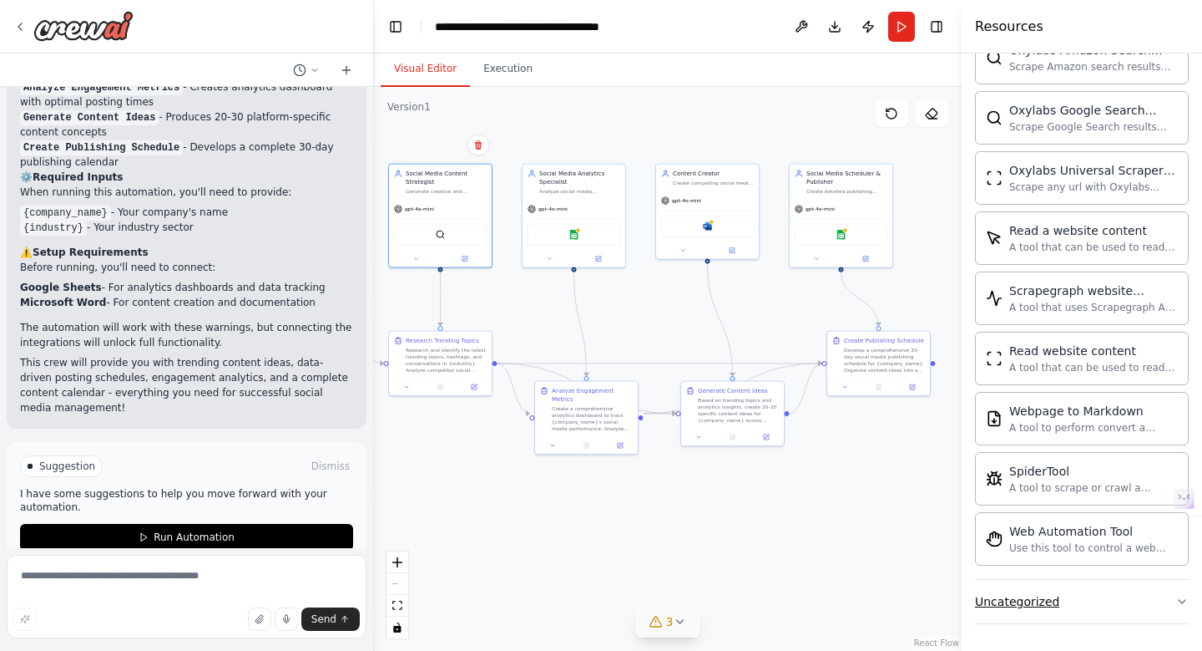
click at [1127, 600] on button "Uncategorized" at bounding box center [1082, 601] width 214 height 43
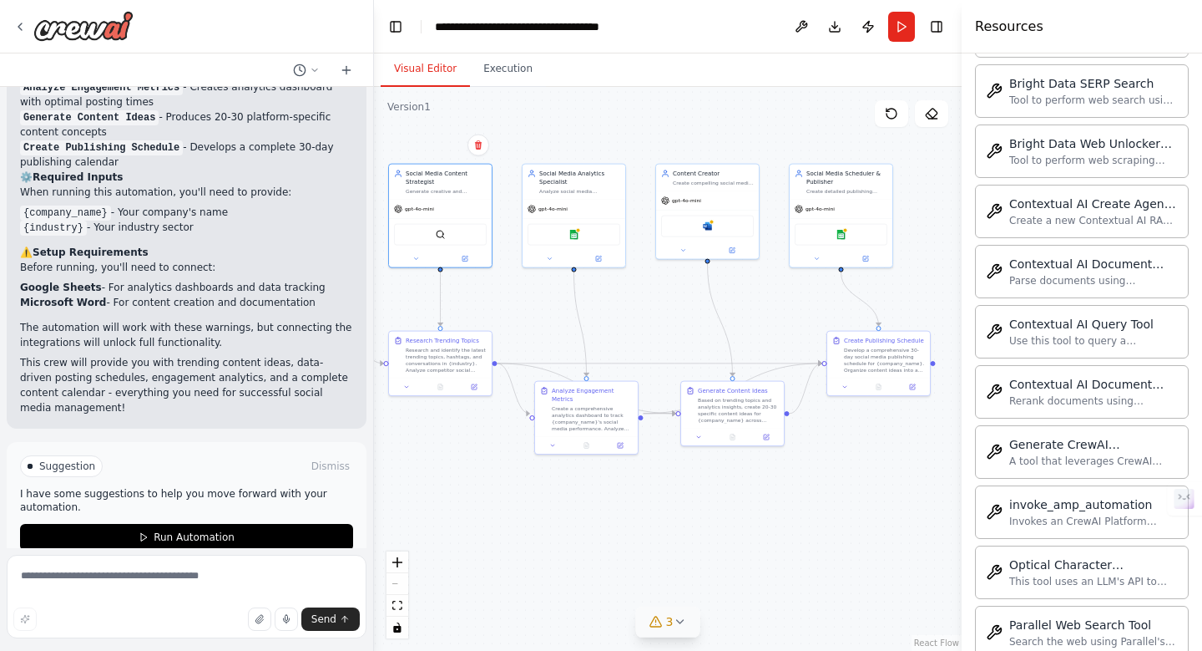
scroll to position [1889, 0]
click at [833, 29] on button "Download" at bounding box center [835, 27] width 27 height 30
click at [540, 493] on div ".deletable-edge-delete-btn { width: 20px; height: 20px; border: 0px solid #ffff…" at bounding box center [668, 369] width 588 height 564
click at [398, 28] on button "Toggle Left Sidebar" at bounding box center [395, 26] width 23 height 23
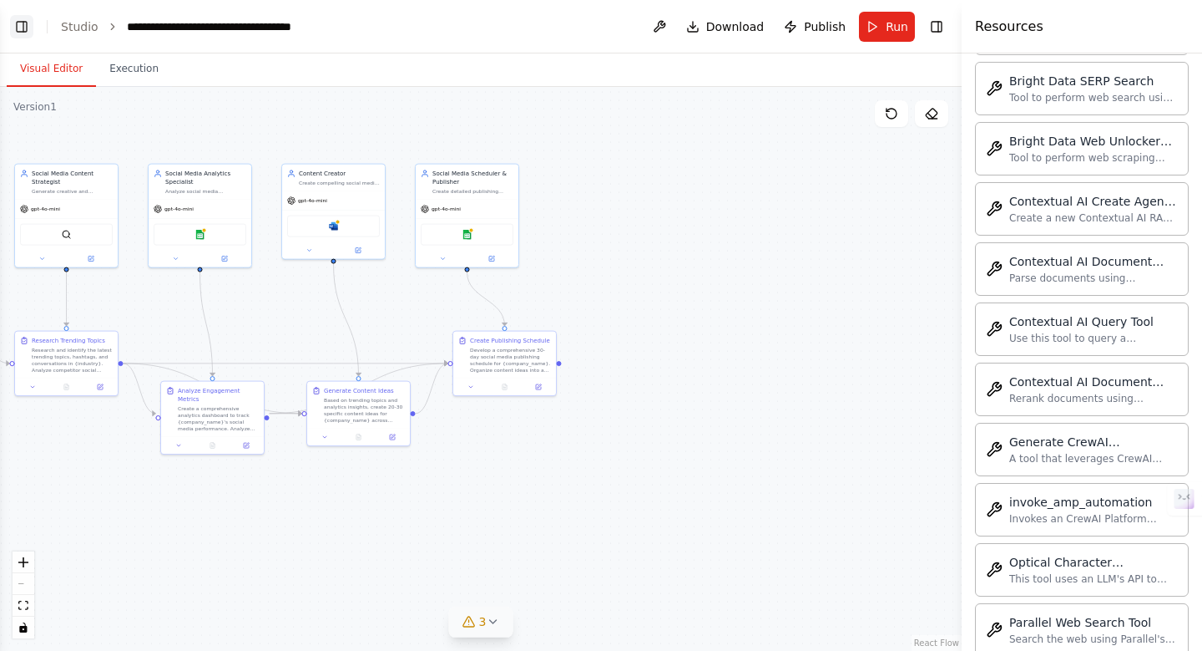
click at [20, 27] on button "Toggle Left Sidebar" at bounding box center [21, 26] width 23 height 23
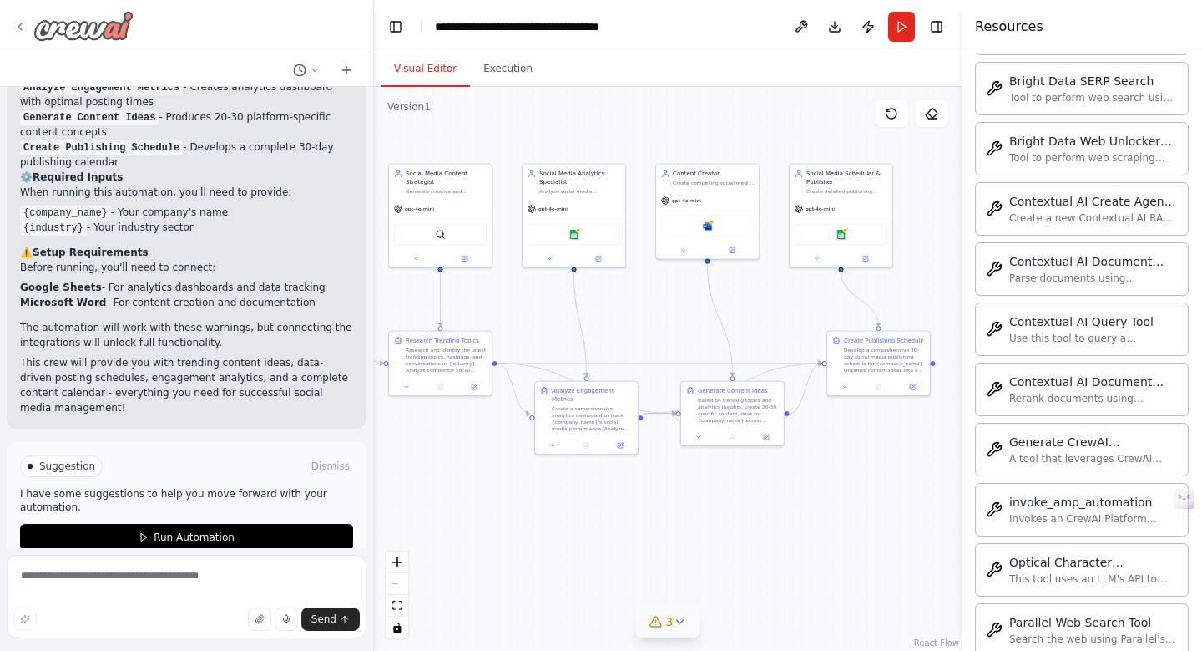
click at [18, 24] on icon at bounding box center [19, 26] width 13 height 13
